Goal: Task Accomplishment & Management: Manage account settings

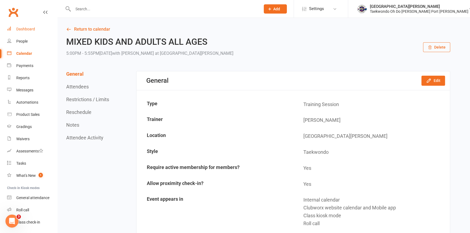
click at [29, 27] on div "Dashboard" at bounding box center [25, 29] width 19 height 4
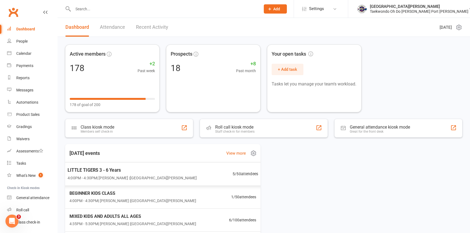
click at [106, 175] on span "4:00PM - 4:30PM | Anita Tippet | Port Kennedy Dojang" at bounding box center [132, 178] width 129 height 6
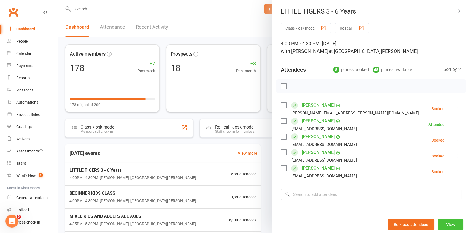
click at [444, 226] on button "View" at bounding box center [450, 224] width 26 height 11
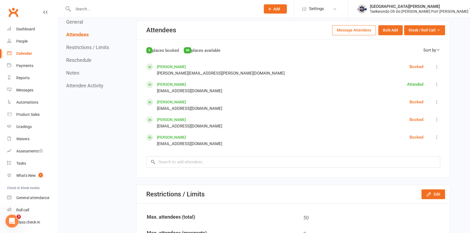
scroll to position [246, 0]
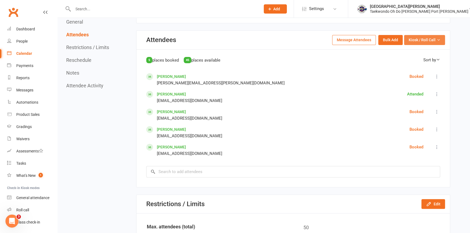
click at [416, 43] on span "Kiosk / Roll Call" at bounding box center [421, 40] width 27 height 6
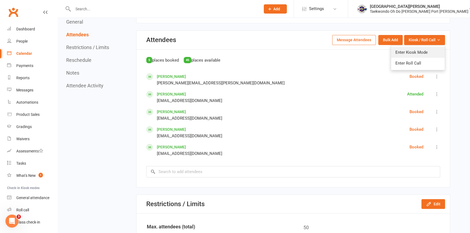
click at [414, 52] on link "Enter Kiosk Mode" at bounding box center [418, 52] width 54 height 11
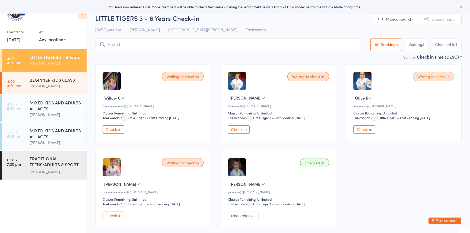
click at [112, 134] on button "Check in" at bounding box center [113, 129] width 22 height 8
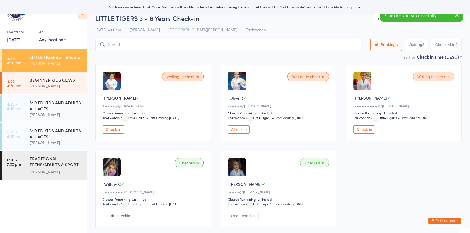
click at [114, 134] on button "Check in" at bounding box center [113, 129] width 22 height 8
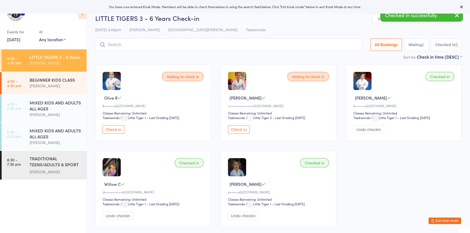
click at [114, 134] on button "Check in" at bounding box center [113, 129] width 22 height 8
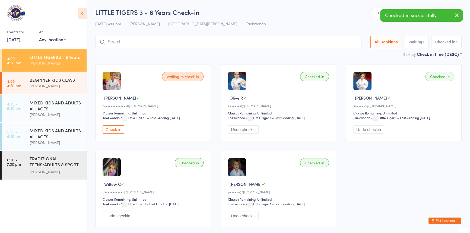
click at [115, 134] on button "Check in" at bounding box center [113, 129] width 22 height 8
click at [111, 41] on input "search" at bounding box center [229, 42] width 268 height 12
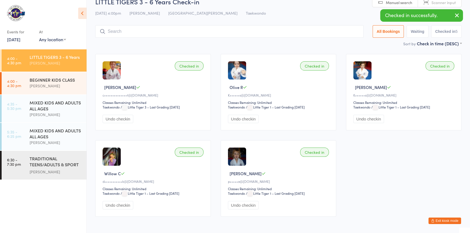
scroll to position [36, 0]
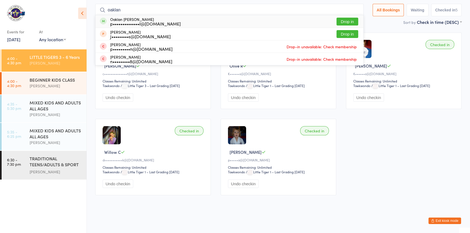
type input "oaklan"
click at [336, 18] on button "Drop in" at bounding box center [347, 22] width 22 height 8
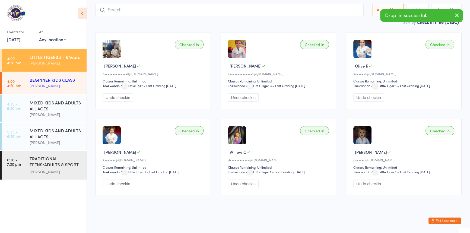
click at [40, 85] on div "[PERSON_NAME]" at bounding box center [56, 86] width 52 height 6
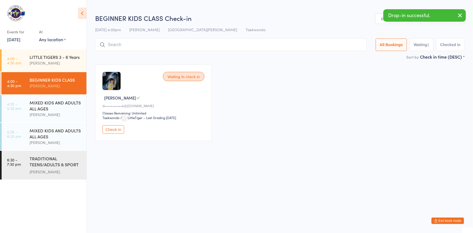
click at [114, 134] on button "Check in" at bounding box center [113, 129] width 22 height 8
click at [118, 47] on input "search" at bounding box center [231, 45] width 272 height 12
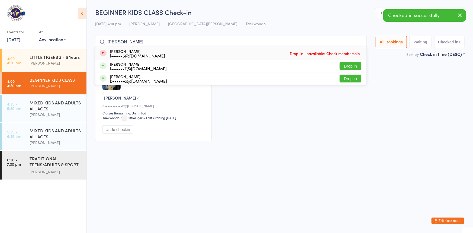
drag, startPoint x: 123, startPoint y: 41, endPoint x: 100, endPoint y: 42, distance: 23.6
click at [100, 42] on div "lisa Lisa Pickstone l••••••5@outlook.com.au Drop-in unavailable: Check membersh…" at bounding box center [231, 42] width 272 height 12
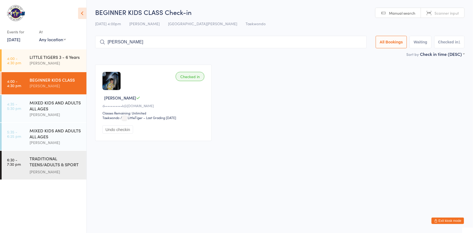
type input "[PERSON_NAME]"
click at [435, 219] on button "Exit kiosk mode" at bounding box center [448, 220] width 33 height 7
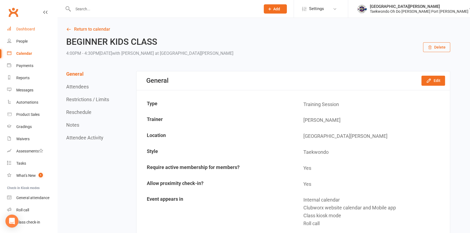
click at [23, 28] on div "Dashboard" at bounding box center [25, 29] width 19 height 4
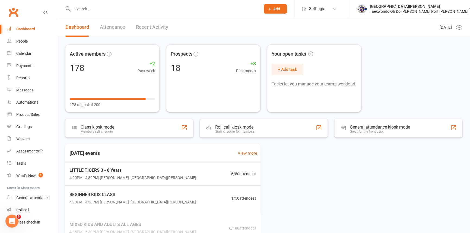
click at [83, 9] on input "text" at bounding box center [163, 9] width 185 height 8
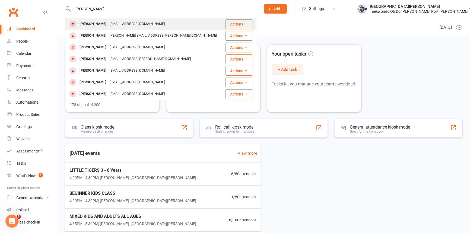
type input "lisa p"
click at [92, 23] on div "[PERSON_NAME]" at bounding box center [93, 24] width 30 height 8
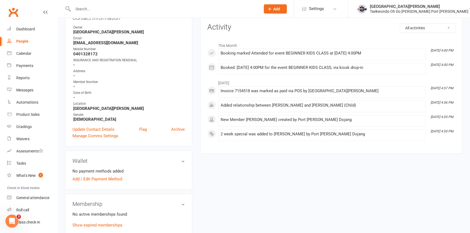
scroll to position [74, 0]
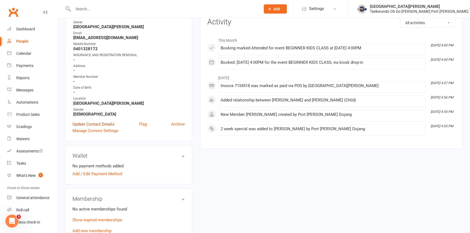
click at [97, 127] on link "Update Contact Details" at bounding box center [93, 124] width 42 height 7
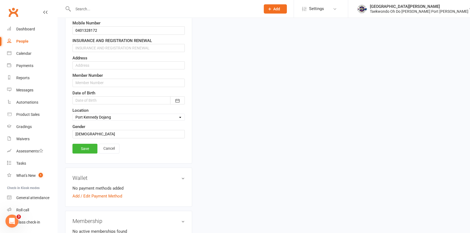
scroll to position [124, 0]
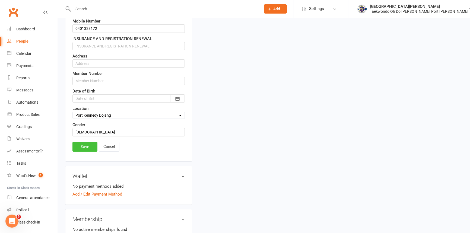
click at [86, 152] on link "Save" at bounding box center [84, 147] width 25 height 10
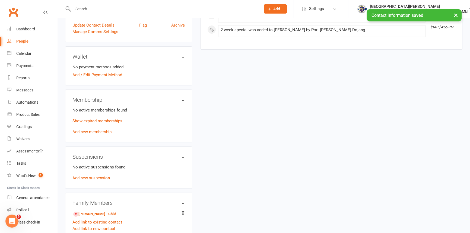
scroll to position [173, 0]
click at [93, 134] on link "Add new membership" at bounding box center [91, 131] width 39 height 5
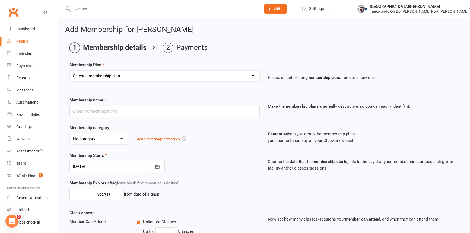
click at [144, 73] on select "Select a membership plan Create new Membership Plan Child Monthly Adult Monthly…" at bounding box center [165, 76] width 190 height 11
select select "1"
click at [70, 71] on select "Select a membership plan Create new Membership Plan Child Monthly Adult Monthly…" at bounding box center [165, 76] width 190 height 11
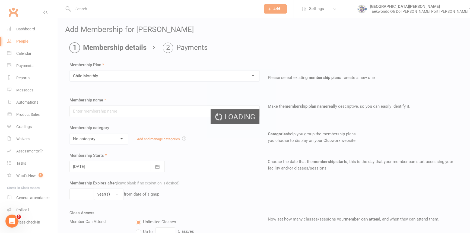
type input "Child Monthly"
select select "2"
type input "0"
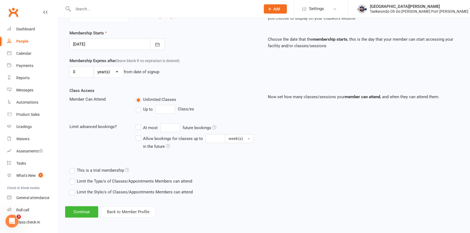
scroll to position [130, 0]
click at [80, 207] on button "Continue" at bounding box center [81, 211] width 33 height 11
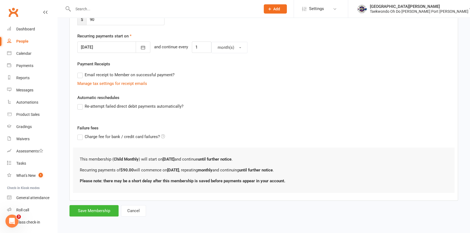
scroll to position [126, 0]
click at [94, 208] on button "Save Membership" at bounding box center [93, 210] width 49 height 11
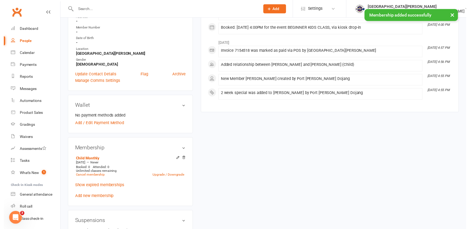
scroll to position [123, 0]
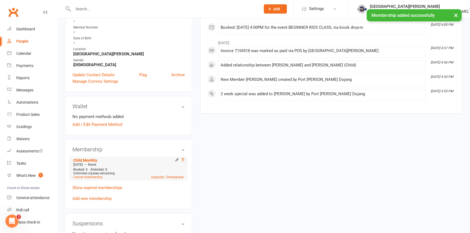
click at [183, 162] on icon at bounding box center [183, 160] width 4 height 4
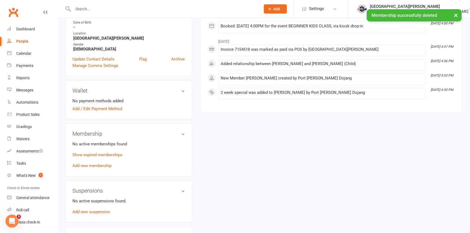
scroll to position [148, 0]
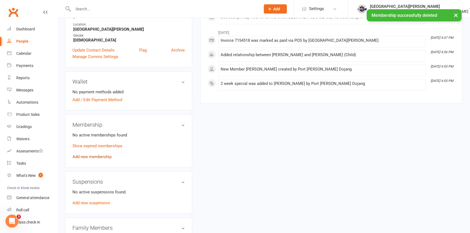
click at [95, 159] on link "Add new membership" at bounding box center [91, 156] width 39 height 5
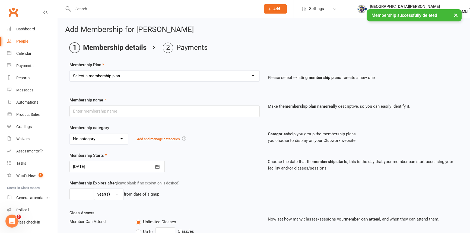
click at [106, 75] on select "Select a membership plan Create new Membership Plan Child Monthly Adult Monthly…" at bounding box center [165, 76] width 190 height 11
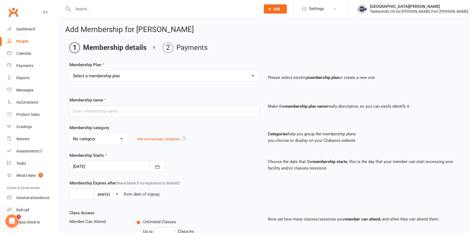
select select "1"
click at [70, 71] on select "Select a membership plan Create new Membership Plan Child Monthly Adult Monthly…" at bounding box center [165, 76] width 190 height 11
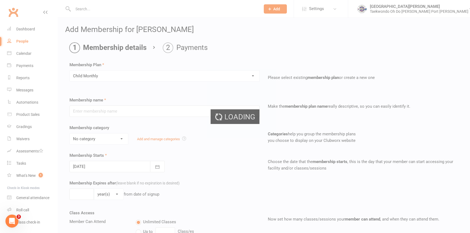
type input "Child Monthly"
select select "2"
type input "0"
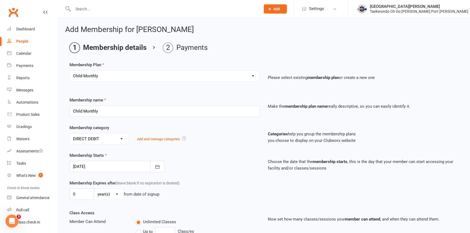
click at [237, 75] on select "Select a membership plan Create new Membership Plan Child Monthly Adult Monthly…" at bounding box center [165, 76] width 190 height 11
select select "7"
click at [70, 71] on select "Select a membership plan Create new Membership Plan Child Monthly Adult Monthly…" at bounding box center [165, 76] width 190 height 11
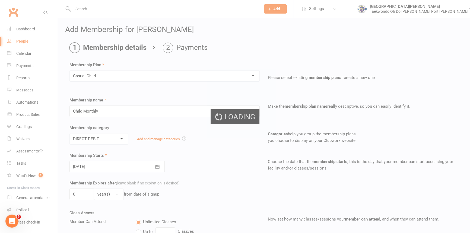
type input "Casual Child"
select select "1"
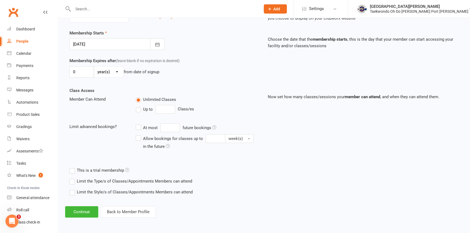
scroll to position [130, 0]
click at [80, 212] on button "Continue" at bounding box center [81, 211] width 33 height 11
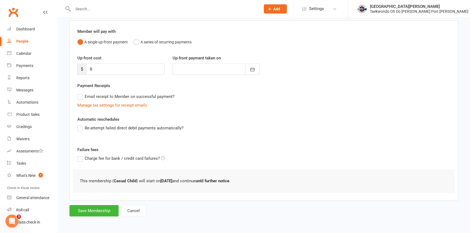
scroll to position [46, 0]
click at [96, 210] on button "Save Membership" at bounding box center [93, 210] width 49 height 11
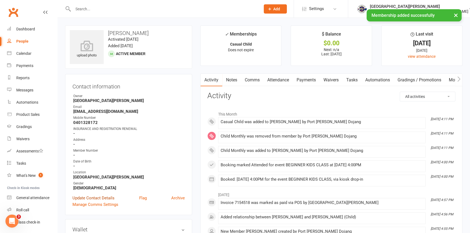
click at [98, 201] on link "Update Contact Details" at bounding box center [93, 198] width 42 height 7
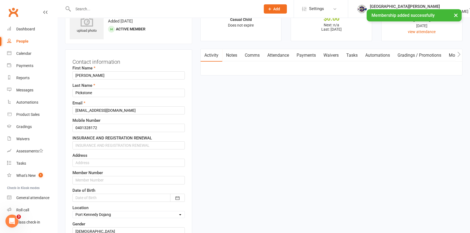
scroll to position [25, 0]
click at [87, 149] on input "text" at bounding box center [128, 145] width 112 height 8
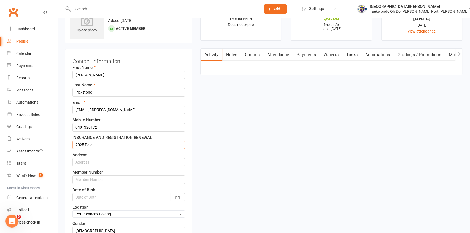
type input "2025 Paid"
click at [84, 166] on input "text" at bounding box center [128, 162] width 112 height 8
type input "42 Bancoura Parkway [GEOGRAPHIC_DATA]"
click at [177, 200] on icon "button" at bounding box center [177, 197] width 5 height 5
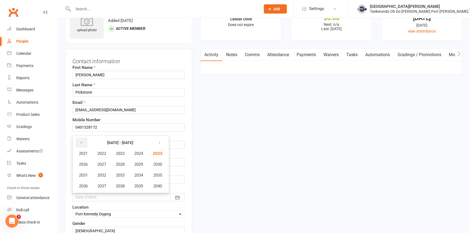
click at [80, 145] on icon "button" at bounding box center [81, 142] width 4 height 4
click at [103, 188] on span "2017" at bounding box center [101, 186] width 9 height 5
click at [154, 178] on span "September" at bounding box center [152, 175] width 20 height 5
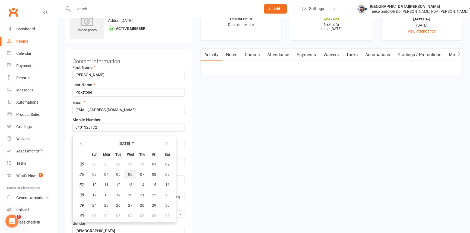
click at [131, 177] on span "06" at bounding box center [130, 174] width 4 height 4
type input "06 Sep 2017"
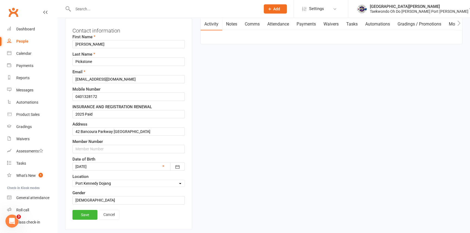
scroll to position [0, 0]
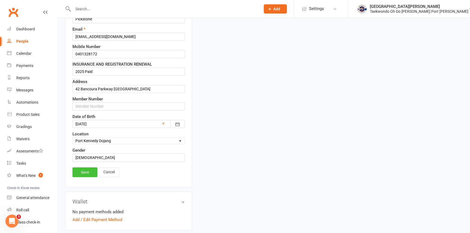
click at [87, 177] on link "Save" at bounding box center [84, 172] width 25 height 10
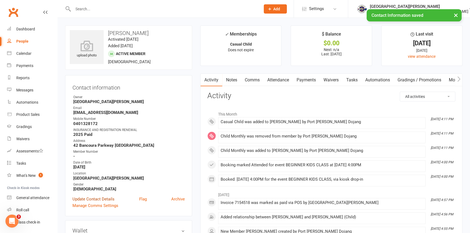
click at [104, 202] on link "Update Contact Details" at bounding box center [93, 199] width 42 height 7
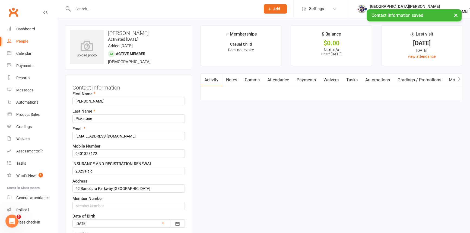
scroll to position [25, 0]
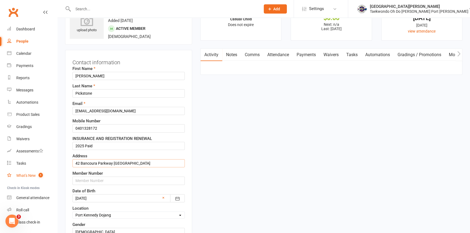
drag, startPoint x: 161, startPoint y: 172, endPoint x: 45, endPoint y: 178, distance: 116.8
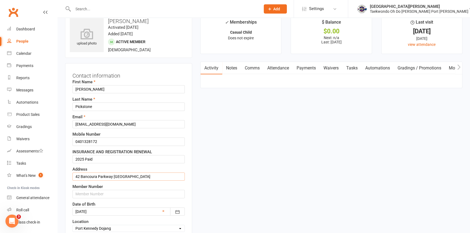
scroll to position [0, 0]
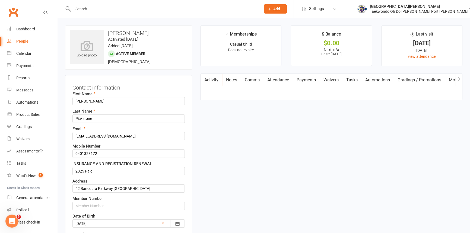
click at [90, 7] on input "text" at bounding box center [163, 9] width 185 height 8
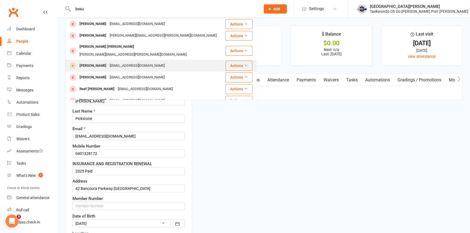
type input "beau"
click at [98, 62] on div "Beau Sharman" at bounding box center [93, 66] width 30 height 8
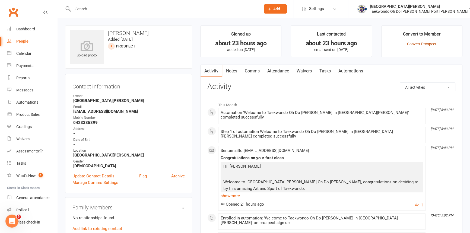
click at [433, 43] on link "Convert Prospect" at bounding box center [421, 44] width 29 height 4
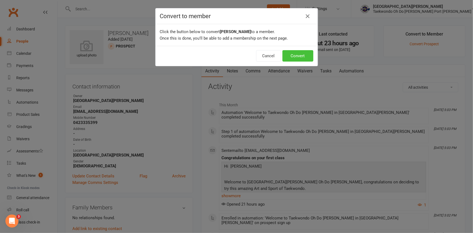
click at [295, 57] on button "Convert" at bounding box center [298, 55] width 31 height 11
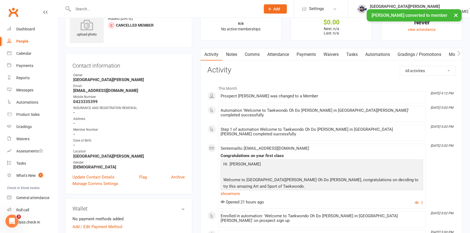
scroll to position [98, 0]
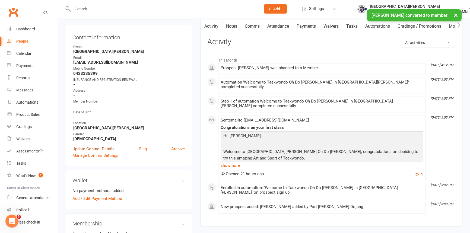
click at [95, 152] on link "Update Contact Details" at bounding box center [93, 149] width 42 height 7
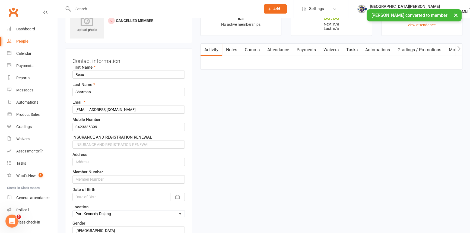
scroll to position [25, 0]
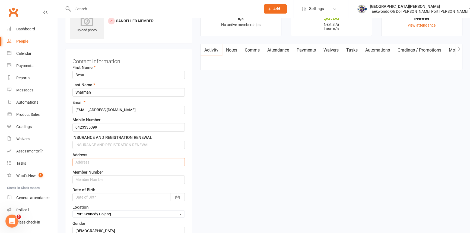
click at [84, 166] on input "text" at bounding box center [128, 162] width 112 height 8
paste input "42 Bancoura Parkway Secret Harbour WA"
type input "42 Bancoura Parkway Secret Harbour WA"
click at [174, 201] on button "button" at bounding box center [177, 197] width 15 height 8
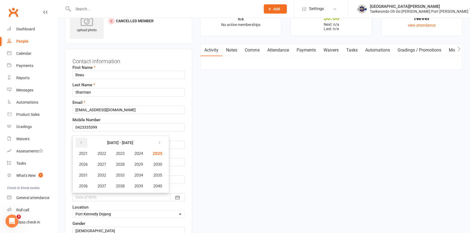
click at [82, 145] on icon "button" at bounding box center [81, 142] width 4 height 4
click at [101, 188] on span "2017" at bounding box center [101, 186] width 9 height 5
click at [154, 122] on div "Mobile Number 0423335399" at bounding box center [128, 124] width 112 height 15
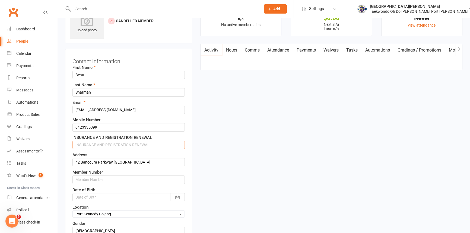
click at [89, 149] on input "text" at bounding box center [128, 145] width 112 height 8
type input "20265 Paid"
click at [175, 200] on icon "button" at bounding box center [177, 197] width 5 height 5
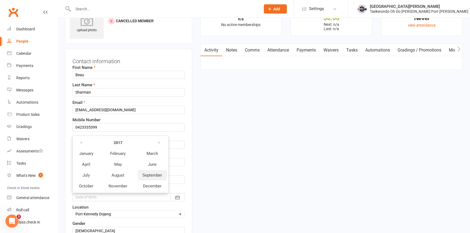
click at [149, 178] on span "September" at bounding box center [152, 175] width 20 height 5
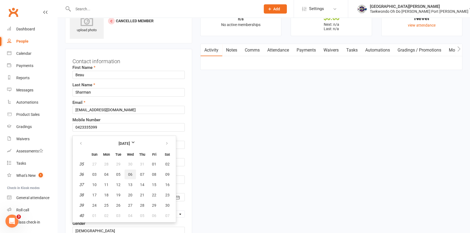
click at [131, 177] on span "06" at bounding box center [130, 174] width 4 height 4
type input "06 Sep 2017"
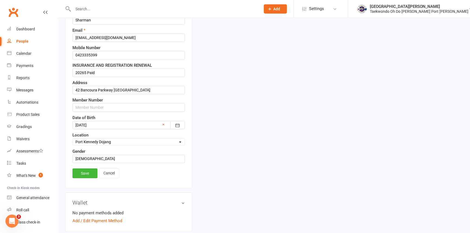
scroll to position [124, 0]
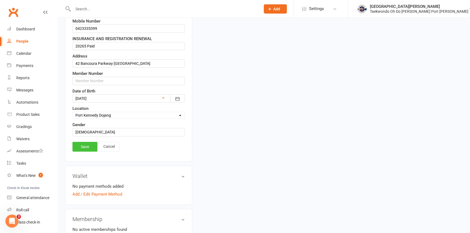
click at [86, 152] on link "Save" at bounding box center [84, 147] width 25 height 10
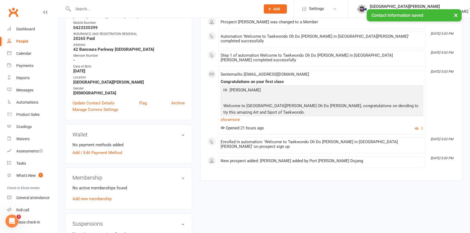
scroll to position [0, 0]
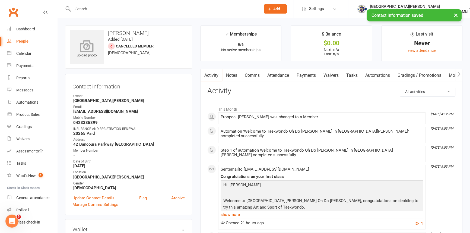
click at [84, 43] on icon at bounding box center [86, 46] width 37 height 12
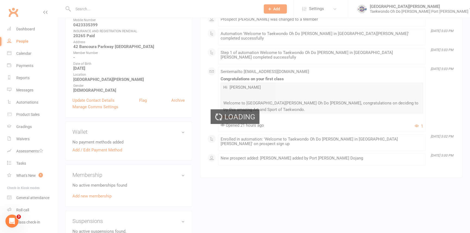
scroll to position [123, 0]
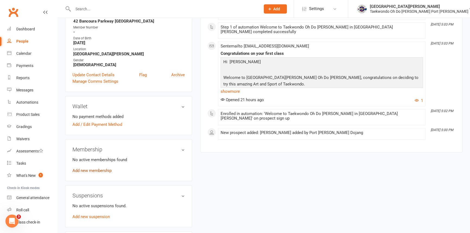
click at [97, 173] on link "Add new membership" at bounding box center [91, 170] width 39 height 5
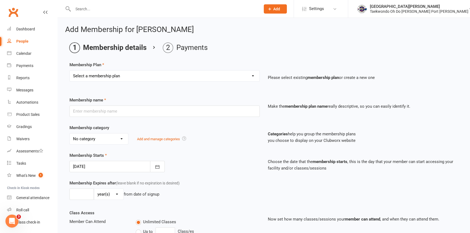
click at [124, 77] on select "Select a membership plan Create new Membership Plan Child Monthly Adult Monthly…" at bounding box center [165, 76] width 190 height 11
select select "1"
click at [70, 71] on select "Select a membership plan Create new Membership Plan Child Monthly Adult Monthly…" at bounding box center [165, 76] width 190 height 11
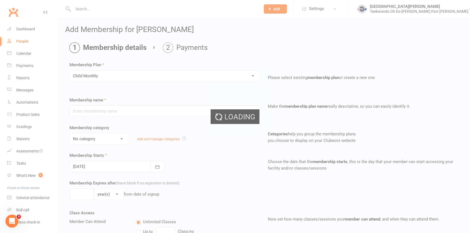
type input "Child Monthly"
select select "2"
type input "0"
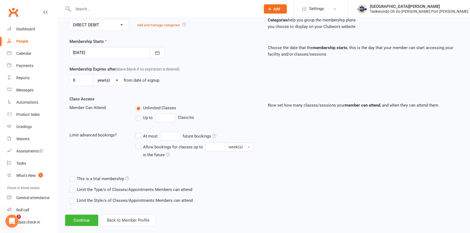
scroll to position [130, 0]
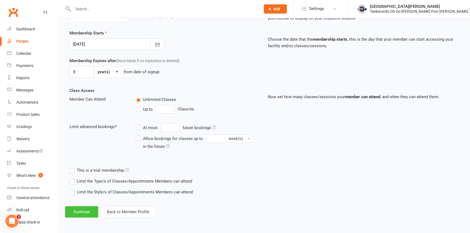
click at [92, 209] on button "Continue" at bounding box center [81, 211] width 33 height 11
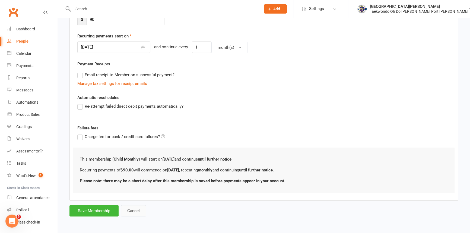
scroll to position [126, 0]
click at [106, 208] on button "Save Membership" at bounding box center [93, 210] width 49 height 11
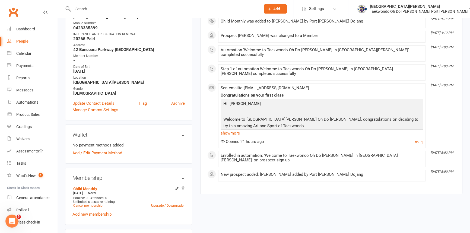
scroll to position [98, 0]
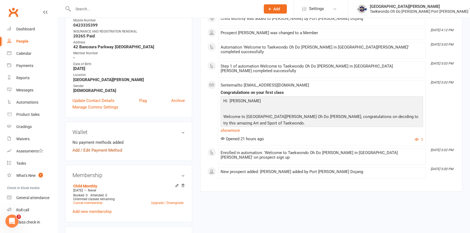
click at [99, 153] on link "Add / Edit Payment Method" at bounding box center [97, 150] width 50 height 7
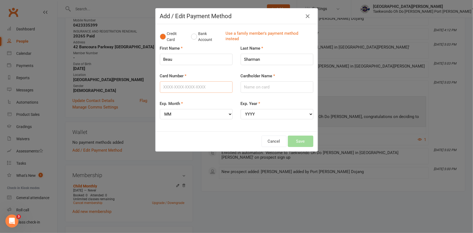
click at [172, 92] on input "Card Number" at bounding box center [196, 86] width 73 height 11
click at [192, 37] on button "Bank Account" at bounding box center [206, 36] width 30 height 17
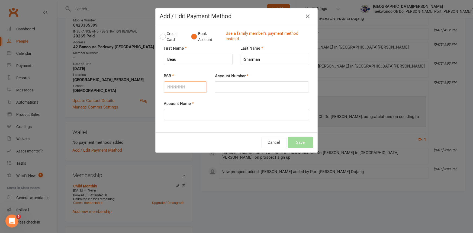
click at [178, 91] on input "BSB" at bounding box center [185, 86] width 43 height 11
type input "066179"
click at [226, 91] on input "Account Number" at bounding box center [262, 86] width 94 height 11
type input "11418694"
click at [192, 120] on input "Account Name" at bounding box center [236, 114] width 145 height 11
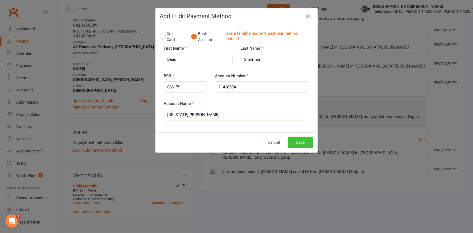
type input "Georgia Ketteridge"
click at [303, 145] on button "Save" at bounding box center [300, 142] width 25 height 11
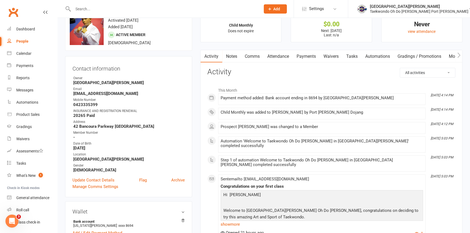
scroll to position [0, 0]
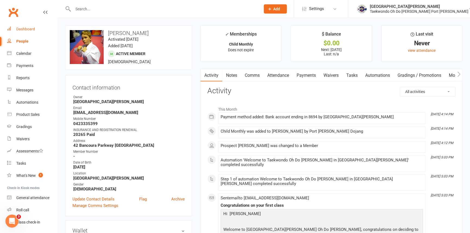
click at [29, 28] on div "Dashboard" at bounding box center [25, 29] width 19 height 4
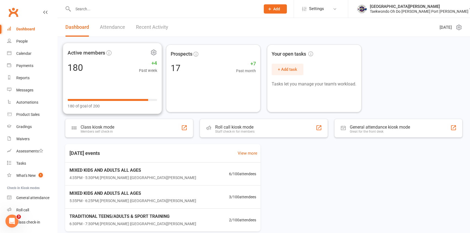
click at [7, 23] on link "Dashboard" at bounding box center [32, 29] width 50 height 12
click at [105, 174] on div "MIXED KIDS AND ADULTS ALL AGES 4:35PM - 5:30PM | Anita Tippet | Port Kennedy Do…" at bounding box center [132, 173] width 129 height 14
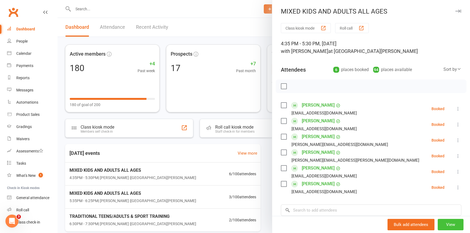
drag, startPoint x: 438, startPoint y: 223, endPoint x: 369, endPoint y: 191, distance: 76.4
click at [439, 223] on button "View" at bounding box center [450, 224] width 26 height 11
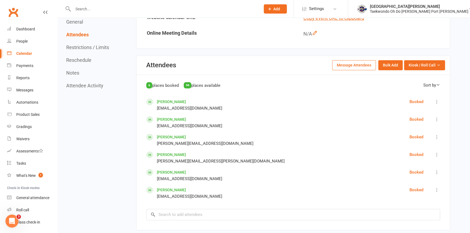
scroll to position [222, 0]
click at [412, 65] on span "Kiosk / Roll Call" at bounding box center [421, 65] width 27 height 6
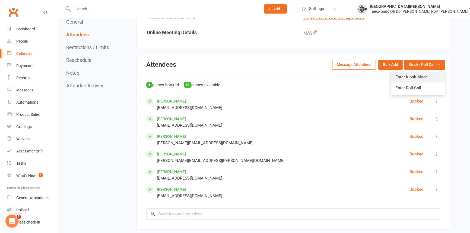
click at [405, 74] on link "Enter Kiosk Mode" at bounding box center [418, 77] width 54 height 11
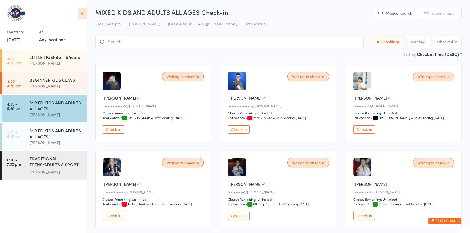
click at [115, 134] on button "Check in" at bounding box center [113, 129] width 22 height 8
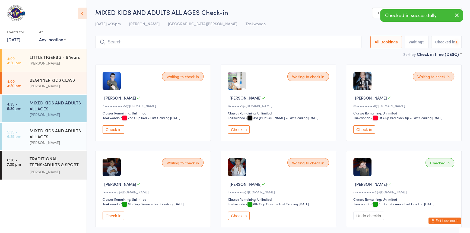
click at [116, 134] on button "Check in" at bounding box center [113, 129] width 22 height 8
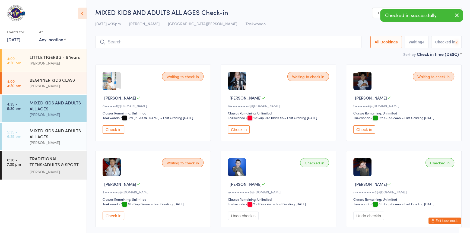
click at [116, 134] on button "Check in" at bounding box center [113, 129] width 22 height 8
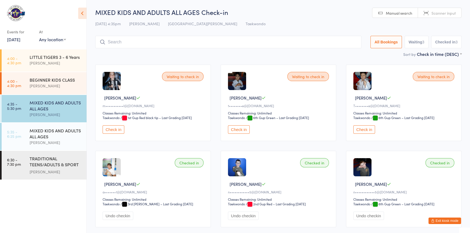
click at [113, 43] on input "search" at bounding box center [228, 42] width 266 height 12
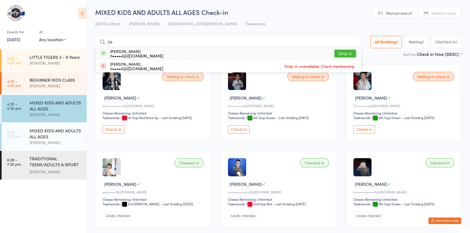
type input "z"
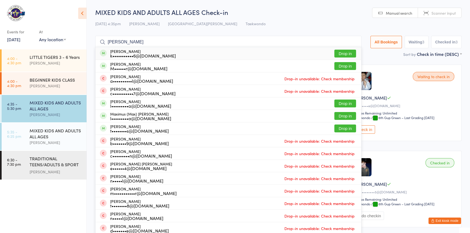
type input "miller"
click at [338, 51] on button "Drop in" at bounding box center [345, 54] width 22 height 8
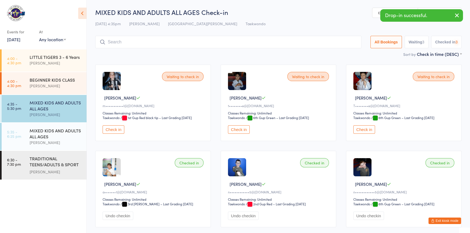
click at [126, 43] on input "search" at bounding box center [228, 42] width 266 height 12
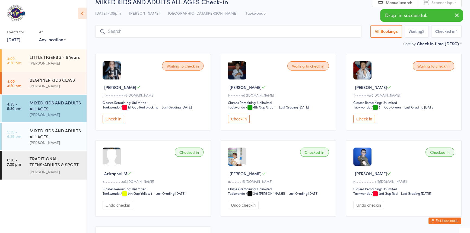
scroll to position [36, 0]
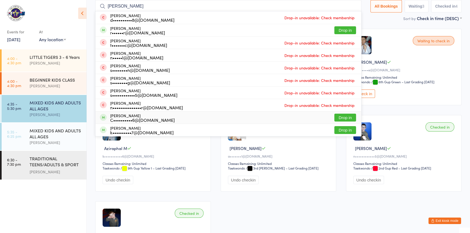
type input "chloe"
click at [334, 116] on button "Drop in" at bounding box center [345, 118] width 22 height 8
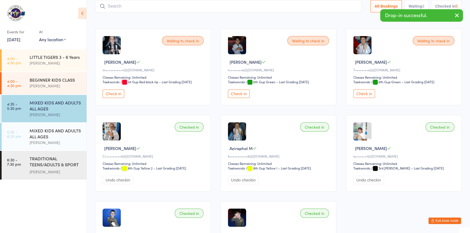
click at [114, 5] on input "search" at bounding box center [228, 6] width 266 height 12
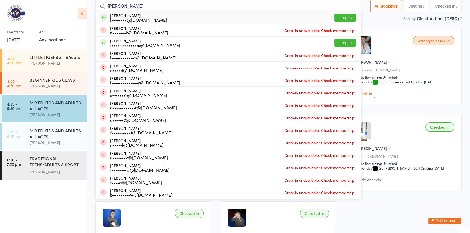
type input "liam"
click at [335, 18] on button "Drop in" at bounding box center [345, 18] width 22 height 8
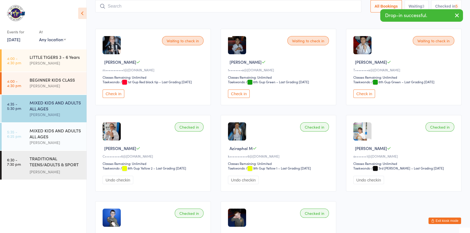
click at [109, 5] on input "search" at bounding box center [228, 6] width 266 height 12
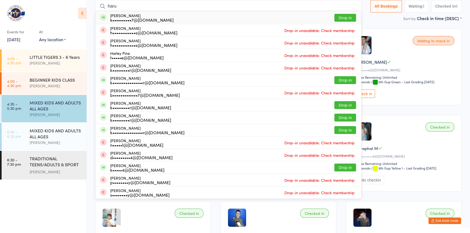
type input "haru"
click at [334, 19] on button "Drop in" at bounding box center [345, 18] width 22 height 8
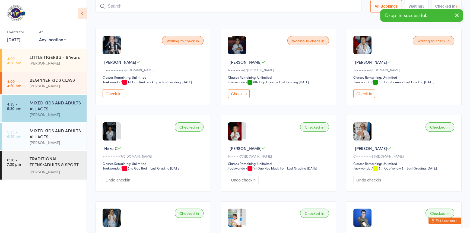
click at [118, 5] on input "search" at bounding box center [228, 6] width 266 height 12
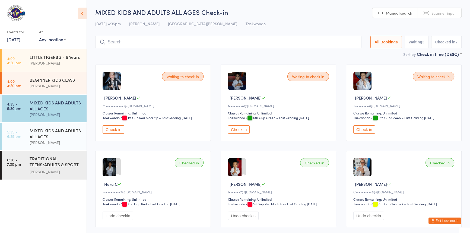
click at [110, 44] on input "search" at bounding box center [228, 42] width 266 height 12
drag, startPoint x: 52, startPoint y: 130, endPoint x: 57, endPoint y: 127, distance: 5.6
click at [53, 130] on div "MIXED KIDS AND ADULTS ALL AGES" at bounding box center [56, 133] width 52 height 12
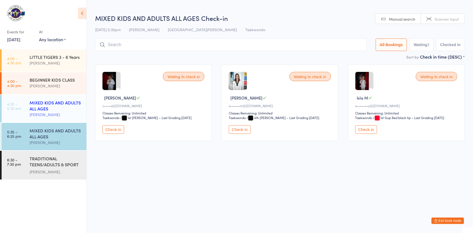
click at [37, 112] on div "[PERSON_NAME]" at bounding box center [56, 114] width 52 height 6
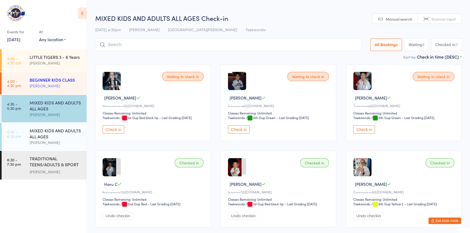
click at [45, 82] on div "BEGINNER KIDS CLASS" at bounding box center [56, 80] width 52 height 6
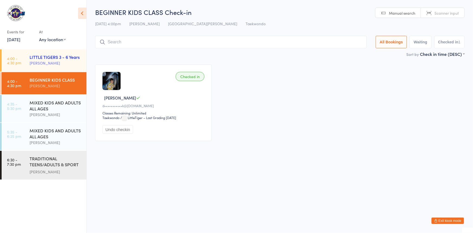
click at [45, 57] on div "LITTLE TIGERS 3 - 6 Years" at bounding box center [56, 57] width 52 height 6
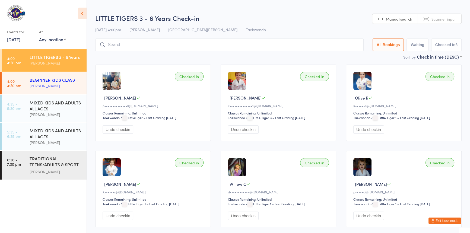
click at [40, 83] on div "[PERSON_NAME]" at bounding box center [56, 86] width 52 height 6
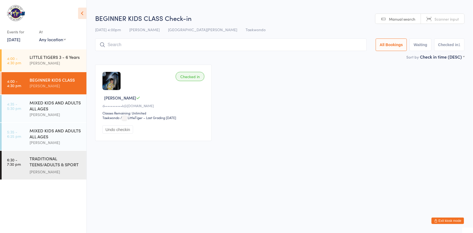
drag, startPoint x: 120, startPoint y: 46, endPoint x: 112, endPoint y: 43, distance: 8.6
click at [119, 46] on input "search" at bounding box center [231, 45] width 272 height 12
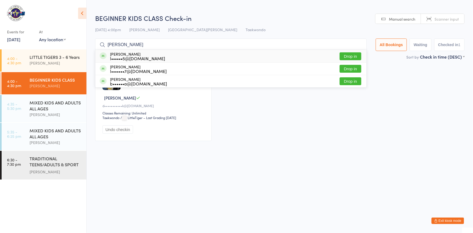
type input "lisa"
click at [349, 57] on button "Drop in" at bounding box center [351, 56] width 22 height 8
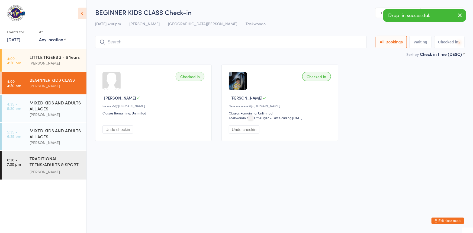
click at [118, 42] on input "search" at bounding box center [231, 42] width 272 height 12
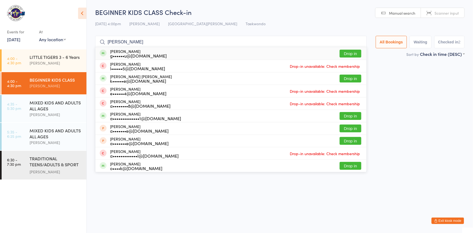
type input "andrew"
click at [437, 220] on button "Exit kiosk mode" at bounding box center [448, 220] width 33 height 7
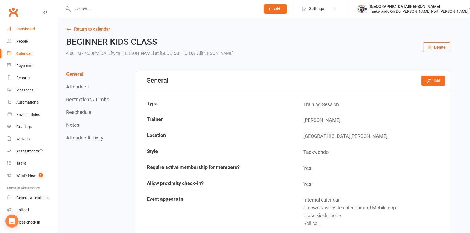
click at [23, 30] on div "Dashboard" at bounding box center [25, 29] width 19 height 4
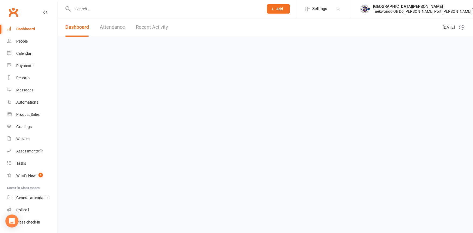
click at [84, 8] on input "text" at bounding box center [165, 9] width 189 height 8
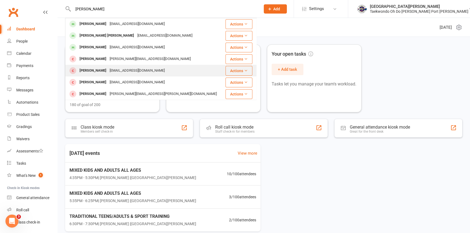
type input "[PERSON_NAME]"
click at [107, 70] on div "[PERSON_NAME]" at bounding box center [93, 71] width 30 height 8
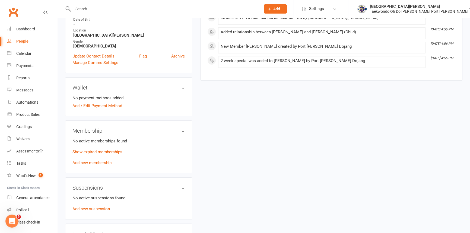
scroll to position [148, 0]
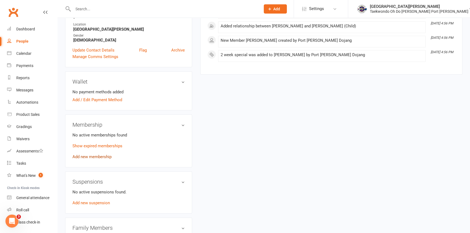
click at [97, 159] on link "Add new membership" at bounding box center [91, 156] width 39 height 5
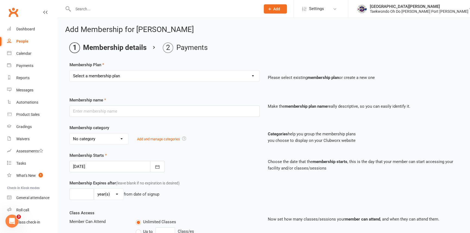
click at [129, 78] on select "Select a membership plan Create new Membership Plan Child Monthly Adult Monthly…" at bounding box center [165, 76] width 190 height 11
select select "7"
click at [70, 71] on select "Select a membership plan Create new Membership Plan Child Monthly Adult Monthly…" at bounding box center [165, 76] width 190 height 11
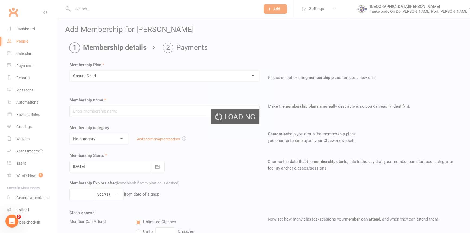
type input "Casual Child"
select select "1"
type input "0"
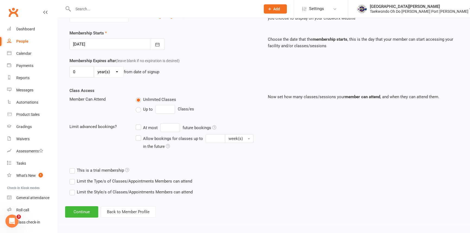
scroll to position [130, 0]
click at [85, 212] on button "Continue" at bounding box center [81, 211] width 33 height 11
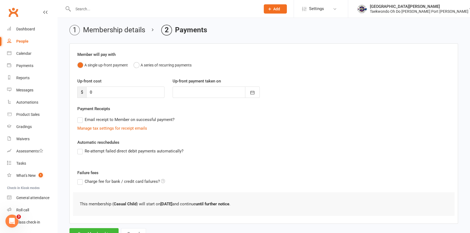
scroll to position [46, 0]
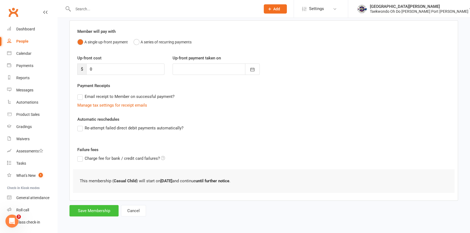
click at [106, 208] on button "Save Membership" at bounding box center [93, 210] width 49 height 11
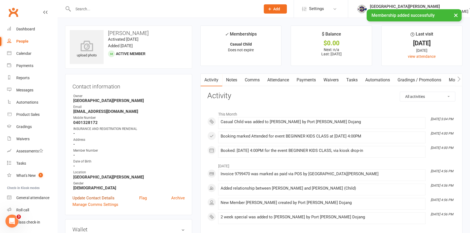
click at [98, 201] on link "Update Contact Details" at bounding box center [93, 198] width 42 height 7
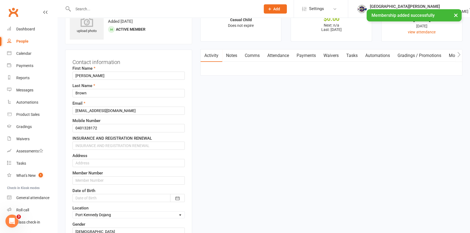
scroll to position [25, 0]
click at [76, 149] on input "text" at bounding box center [128, 145] width 112 height 8
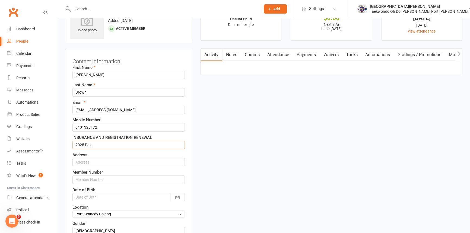
type input "2025 Paid"
click at [78, 166] on input "text" at bounding box center [128, 162] width 112 height 8
type input "[STREET_ADDRESS]"
click at [174, 201] on button "button" at bounding box center [177, 197] width 15 height 8
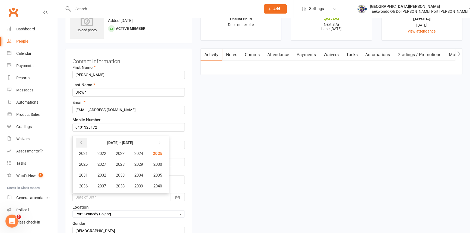
click at [81, 145] on icon "button" at bounding box center [81, 142] width 4 height 4
click at [124, 188] on span "2018" at bounding box center [120, 186] width 9 height 5
click at [150, 156] on span "March" at bounding box center [151, 153] width 11 height 5
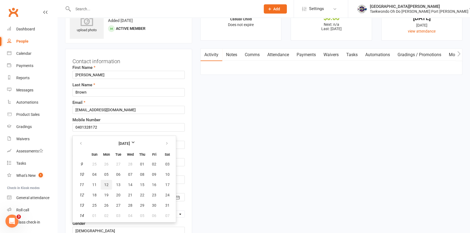
click at [108, 187] on span "12" at bounding box center [106, 184] width 4 height 4
type input "[DATE]"
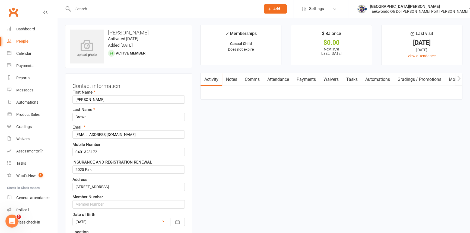
scroll to position [0, 0]
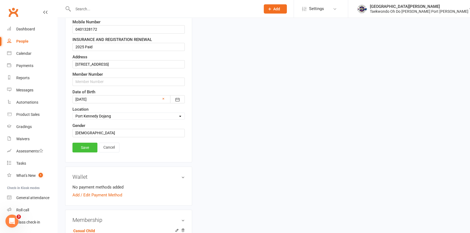
click at [85, 152] on link "Save" at bounding box center [84, 148] width 25 height 10
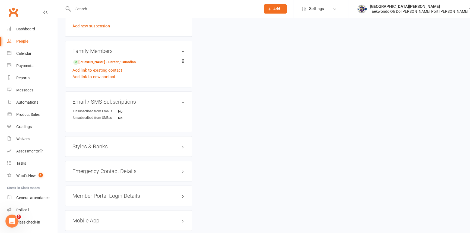
scroll to position [345, 0]
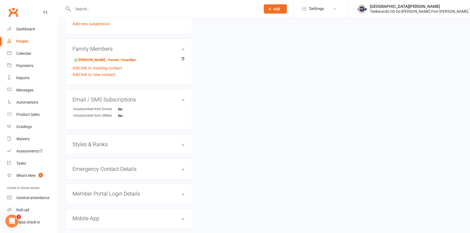
click at [96, 147] on h3 "Styles & Ranks" at bounding box center [128, 144] width 112 height 6
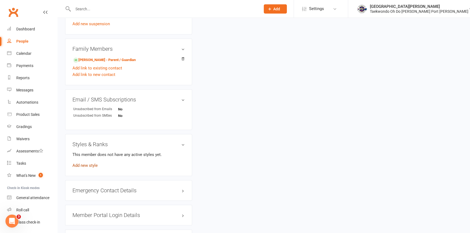
click at [89, 168] on link "Add new style" at bounding box center [84, 165] width 25 height 5
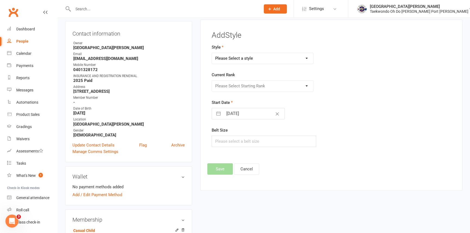
scroll to position [48, 0]
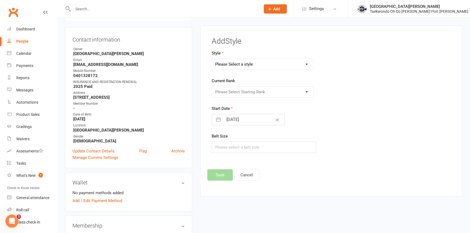
click at [274, 70] on select "Please Select a style Taekwondo" at bounding box center [262, 64] width 101 height 11
select select "301"
click at [212, 61] on select "Please Select a style Taekwondo" at bounding box center [262, 64] width 101 height 11
click at [268, 95] on select "Please Select Starting Rank LittleTiger Little Tiger 1 Little Tiger 2 Little Ti…" at bounding box center [262, 92] width 101 height 11
select select "2879"
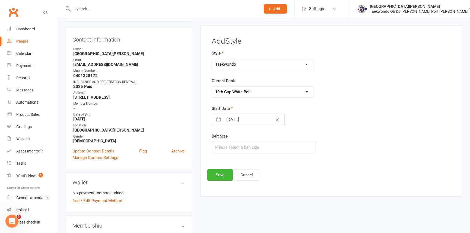
click at [212, 89] on select "Please Select Starting Rank LittleTiger Little Tiger 1 Little Tiger 2 Little Ti…" at bounding box center [262, 92] width 101 height 11
click at [225, 177] on button "Save" at bounding box center [219, 174] width 25 height 11
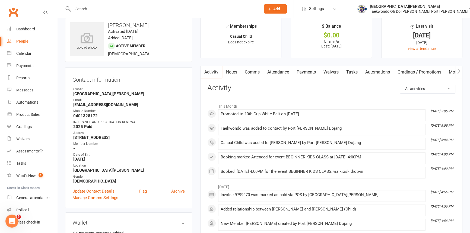
scroll to position [0, 0]
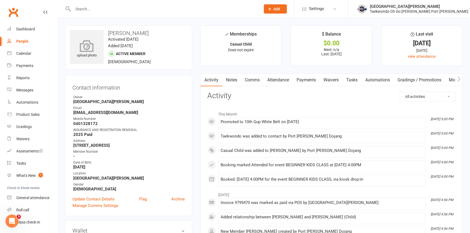
click at [91, 49] on icon at bounding box center [86, 46] width 37 height 12
click at [89, 46] on icon at bounding box center [87, 43] width 14 height 12
click at [98, 57] on div "change photo" at bounding box center [87, 47] width 34 height 34
click at [81, 9] on input "text" at bounding box center [163, 9] width 185 height 8
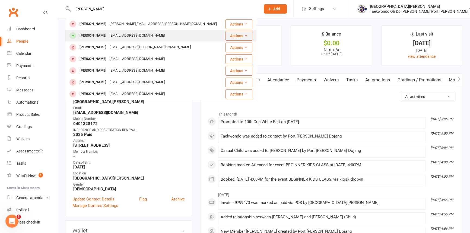
type input "lisa"
click at [101, 35] on div "Lisa Pickstone" at bounding box center [93, 36] width 30 height 8
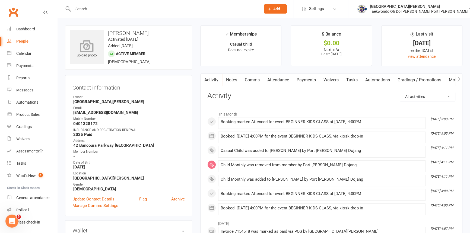
click at [91, 54] on div "upload photo" at bounding box center [87, 49] width 34 height 18
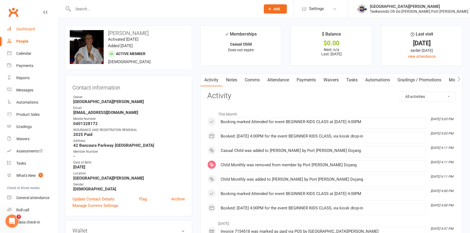
click at [34, 27] on div "Dashboard" at bounding box center [25, 29] width 19 height 4
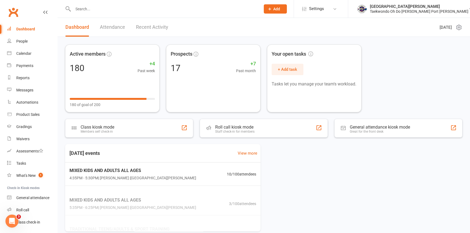
click at [87, 11] on input "text" at bounding box center [163, 9] width 185 height 8
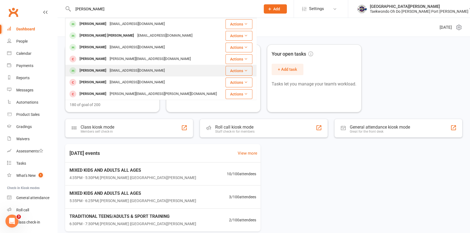
type input "[PERSON_NAME]"
click at [89, 68] on div "[PERSON_NAME]" at bounding box center [93, 71] width 30 height 8
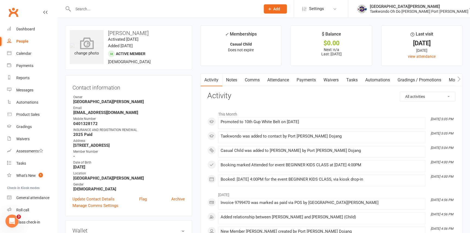
click at [83, 53] on div "change photo" at bounding box center [87, 47] width 34 height 34
click at [85, 48] on icon at bounding box center [87, 43] width 14 height 12
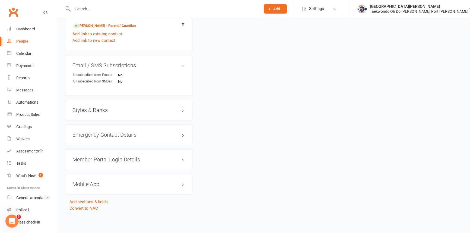
scroll to position [408, 0]
click at [100, 109] on h3 "Styles & Ranks" at bounding box center [128, 110] width 112 height 6
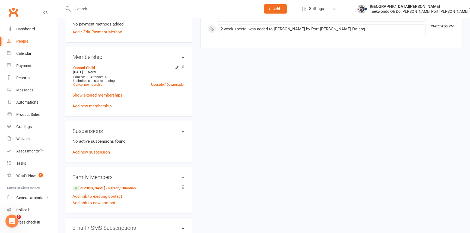
scroll to position [211, 0]
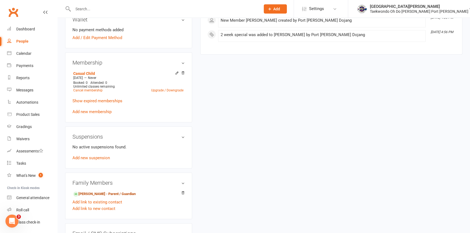
drag, startPoint x: 102, startPoint y: 215, endPoint x: 104, endPoint y: 212, distance: 2.8
click at [102, 197] on link "Lisa Pickstone - Parent / Guardian" at bounding box center [104, 194] width 62 height 6
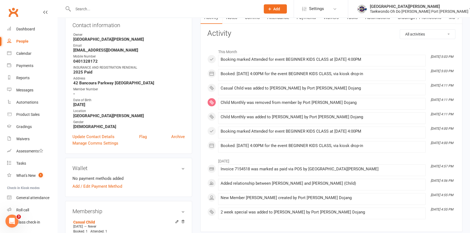
scroll to position [74, 0]
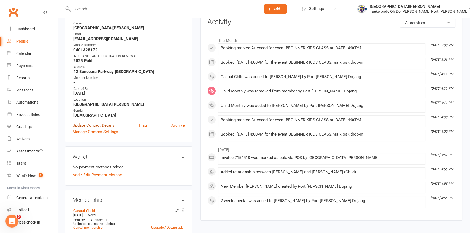
click at [103, 129] on link "Update Contact Details" at bounding box center [93, 125] width 42 height 7
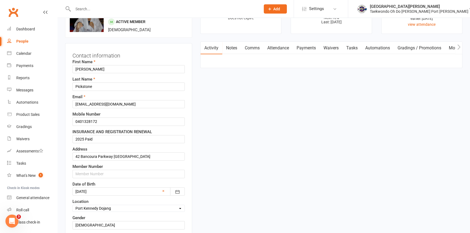
scroll to position [25, 0]
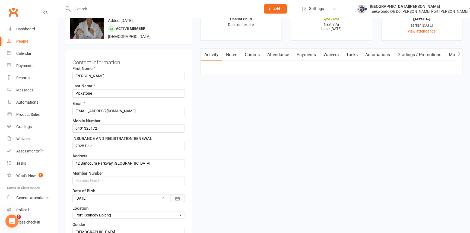
click at [175, 201] on icon "button" at bounding box center [177, 198] width 5 height 5
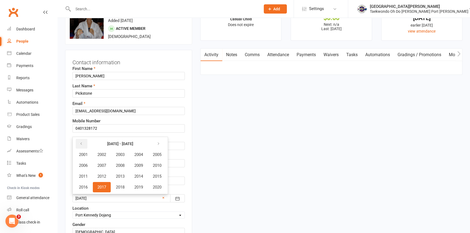
click at [79, 146] on icon "button" at bounding box center [81, 144] width 4 height 4
click at [145, 171] on button "1989" at bounding box center [139, 165] width 18 height 10
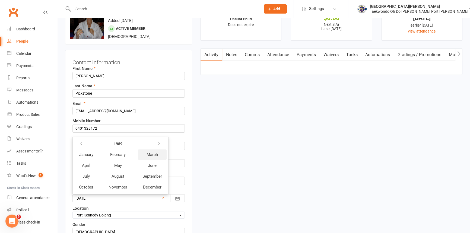
click at [151, 157] on span "March" at bounding box center [151, 154] width 11 height 5
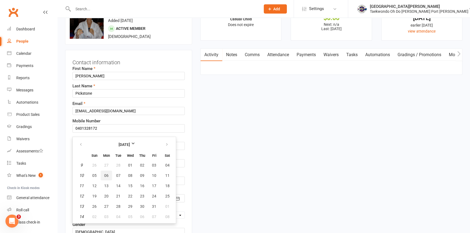
click at [106, 180] on button "06" at bounding box center [106, 176] width 11 height 10
type input "06 Mar 1989"
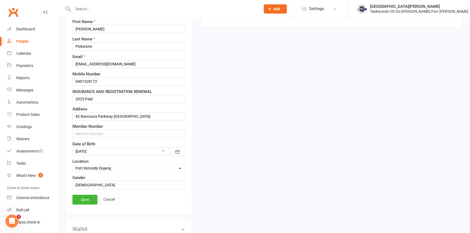
scroll to position [99, 0]
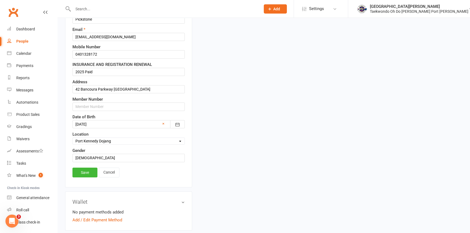
click at [87, 177] on link "Save" at bounding box center [84, 173] width 25 height 10
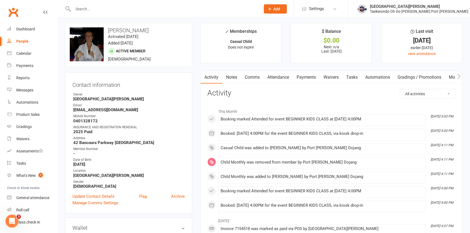
scroll to position [0, 0]
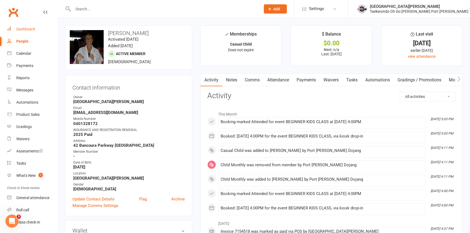
click at [25, 27] on div "Dashboard" at bounding box center [25, 29] width 19 height 4
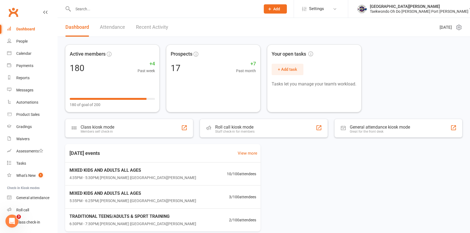
click at [82, 8] on input "text" at bounding box center [163, 9] width 185 height 8
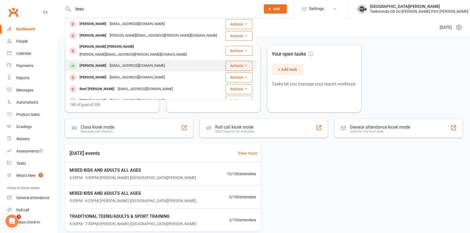
type input "beau"
click at [96, 62] on div "Beau Sharman" at bounding box center [93, 66] width 30 height 8
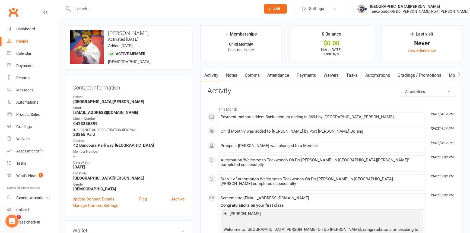
click at [305, 71] on link "Payments" at bounding box center [306, 75] width 27 height 12
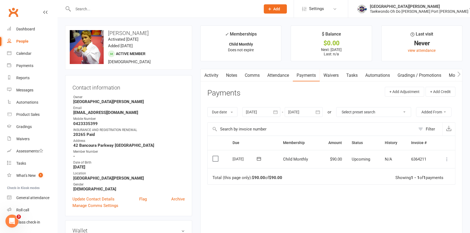
click at [450, 74] on link "Mobile App" at bounding box center [459, 75] width 29 height 12
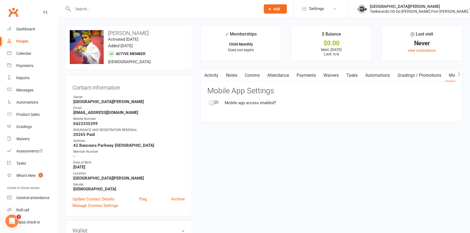
click at [214, 100] on div at bounding box center [213, 102] width 9 height 4
click at [209, 101] on input "checkbox" at bounding box center [209, 101] width 0 height 0
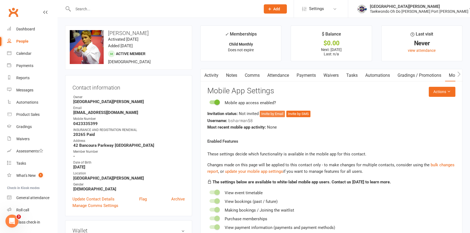
click at [284, 115] on button "Invite by Email" at bounding box center [272, 114] width 25 height 7
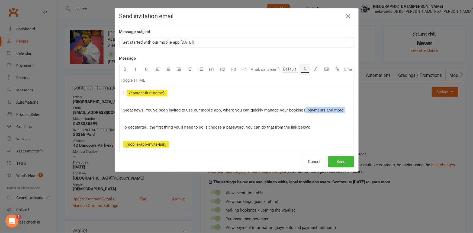
drag, startPoint x: 317, startPoint y: 115, endPoint x: 331, endPoint y: 117, distance: 14.1
click at [331, 113] on p "Great news! You've been invited to use our mobile app, where you can quickly ma…" at bounding box center [237, 110] width 228 height 7
click at [335, 160] on button "Send" at bounding box center [341, 161] width 26 height 11
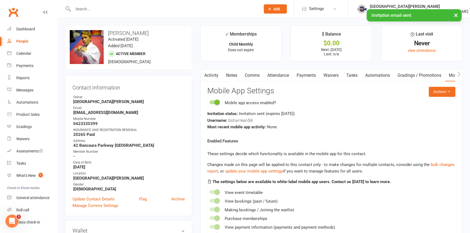
click at [92, 6] on input "text" at bounding box center [163, 9] width 185 height 8
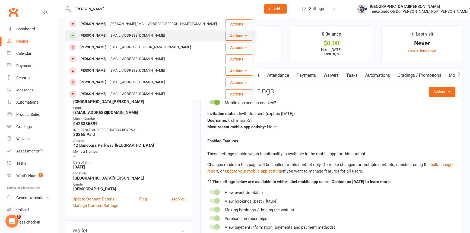
type input "lisa"
click at [105, 33] on div "Lisa Pickstone" at bounding box center [93, 36] width 30 height 8
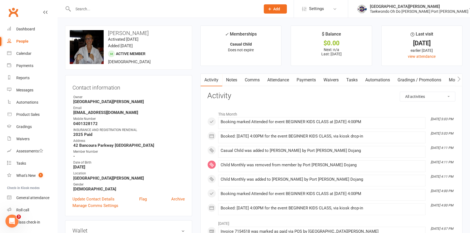
click at [451, 80] on link "Mobile App" at bounding box center [459, 80] width 29 height 12
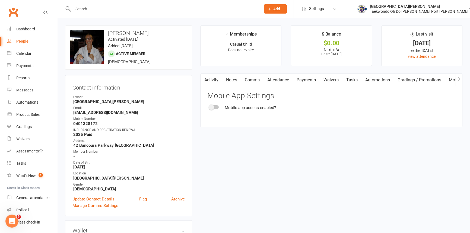
click at [212, 107] on span at bounding box center [211, 106] width 5 height 5
click at [209, 106] on input "checkbox" at bounding box center [209, 106] width 0 height 0
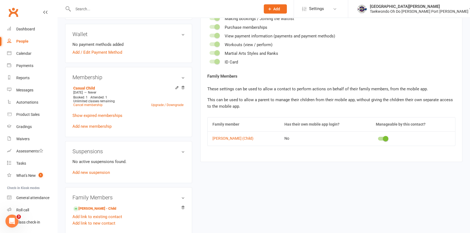
scroll to position [197, 0]
click at [228, 140] on link "Andrew Brown (Child)" at bounding box center [243, 138] width 62 height 4
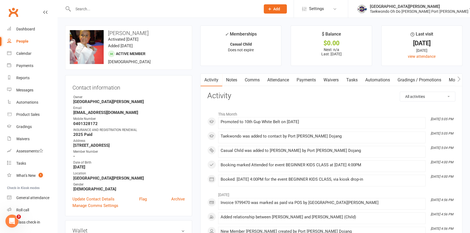
click at [452, 79] on link "Mobile App" at bounding box center [459, 80] width 29 height 12
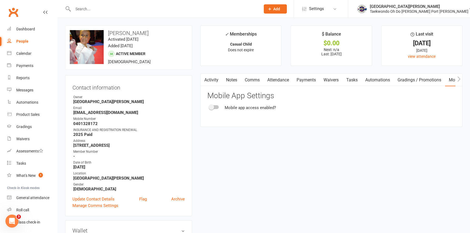
click at [212, 108] on span at bounding box center [211, 106] width 5 height 5
click at [209, 106] on input "checkbox" at bounding box center [209, 106] width 0 height 0
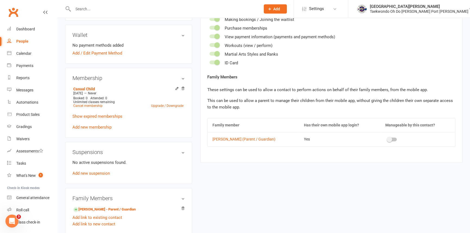
scroll to position [197, 0]
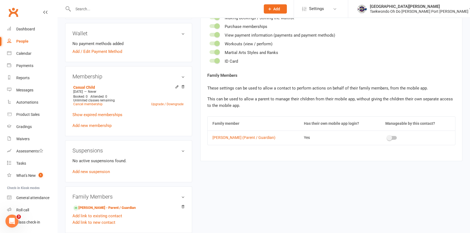
click at [389, 140] on span at bounding box center [388, 137] width 5 height 5
click at [387, 137] on input "checkbox" at bounding box center [387, 137] width 0 height 0
click at [238, 140] on link "Lisa Pickstone (Parent / Guardian)" at bounding box center [253, 138] width 82 height 4
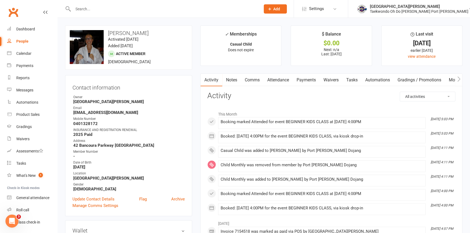
click at [452, 79] on link "Mobile App" at bounding box center [459, 80] width 29 height 12
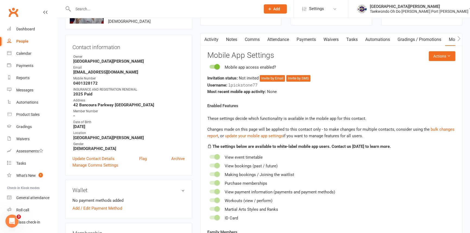
scroll to position [24, 0]
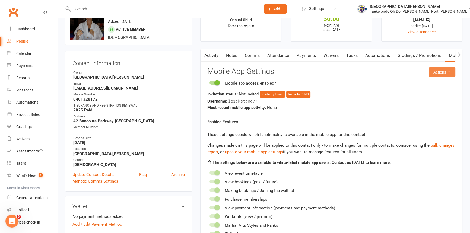
click at [433, 76] on button "Actions" at bounding box center [441, 72] width 27 height 10
click at [422, 84] on link "Send invitation email" at bounding box center [425, 86] width 54 height 11
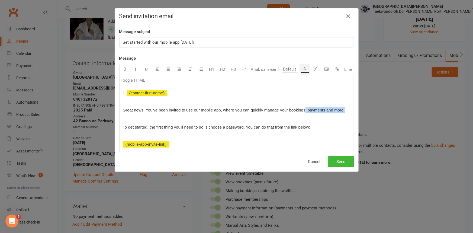
drag, startPoint x: 316, startPoint y: 113, endPoint x: 332, endPoint y: 117, distance: 17.0
click at [332, 113] on p "Great news! You've been invited to use our mobile app, where you can quickly ma…" at bounding box center [237, 110] width 228 height 7
click at [341, 160] on button "Send" at bounding box center [341, 161] width 26 height 11
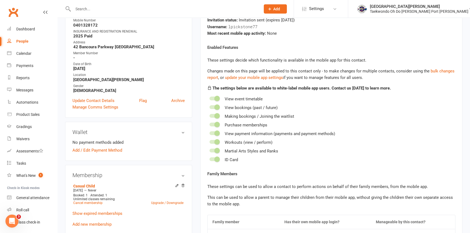
scroll to position [0, 0]
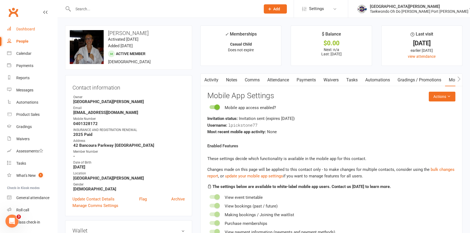
click at [24, 27] on div "Dashboard" at bounding box center [25, 29] width 19 height 4
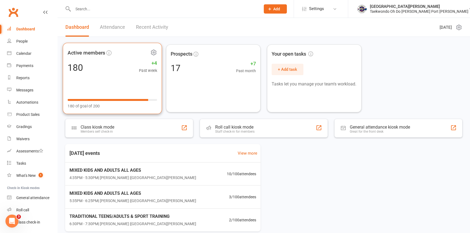
click at [7, 23] on link "Dashboard" at bounding box center [32, 29] width 50 height 12
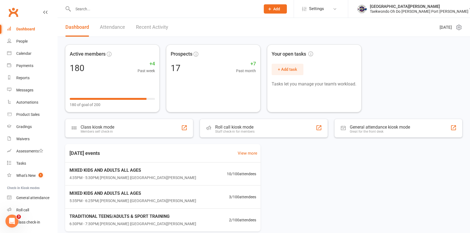
click at [87, 12] on input "text" at bounding box center [163, 9] width 185 height 8
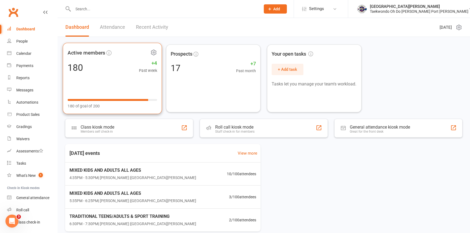
drag, startPoint x: 119, startPoint y: 52, endPoint x: 107, endPoint y: 59, distance: 14.3
drag, startPoint x: 107, startPoint y: 59, endPoint x: 24, endPoint y: 124, distance: 104.8
click at [24, 124] on div "Gradings" at bounding box center [23, 126] width 15 height 4
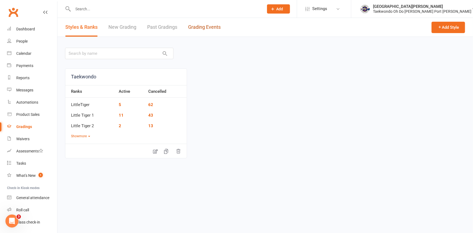
click at [197, 24] on link "Grading Events" at bounding box center [204, 27] width 33 height 19
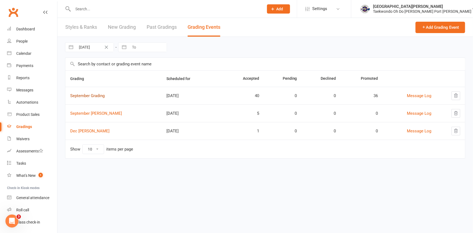
click at [98, 96] on link "September Grading" at bounding box center [87, 95] width 34 height 5
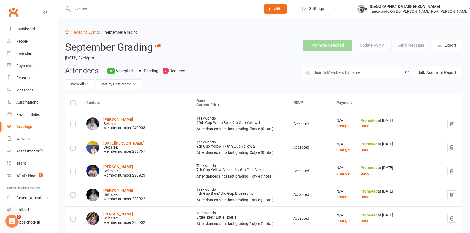
click at [320, 74] on input "text" at bounding box center [353, 72] width 102 height 11
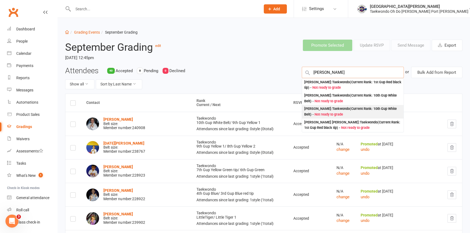
type input "andrew c"
click at [328, 116] on div "Andrew Callegari : Taekwondo (Current Rank: 10th Gup White Belt ) - Not ready t…" at bounding box center [352, 111] width 97 height 11
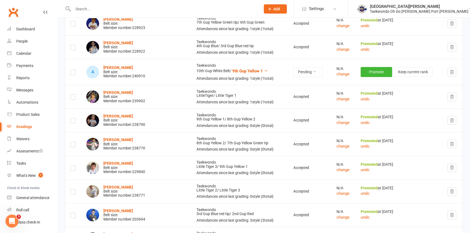
scroll to position [148, 0]
click at [312, 73] on icon at bounding box center [314, 71] width 4 height 4
click at [283, 94] on link "Accepted" at bounding box center [282, 94] width 54 height 11
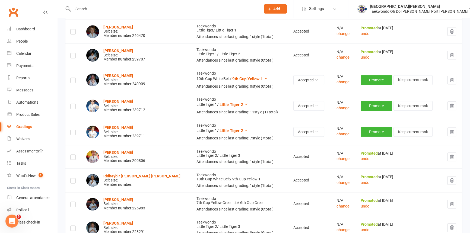
scroll to position [838, 0]
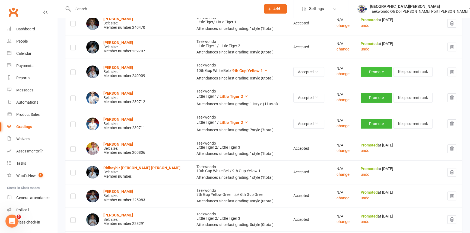
click at [376, 77] on button "Promote" at bounding box center [375, 72] width 31 height 10
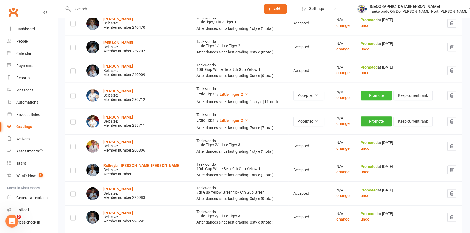
click at [372, 100] on button "Promote" at bounding box center [375, 96] width 31 height 10
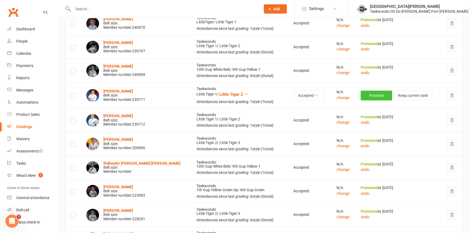
click at [368, 100] on button "Promote" at bounding box center [375, 96] width 31 height 10
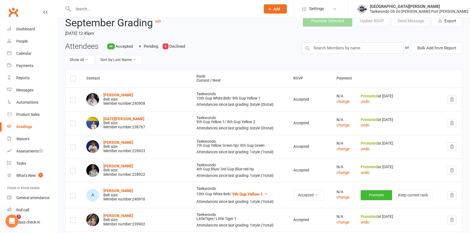
scroll to position [0, 0]
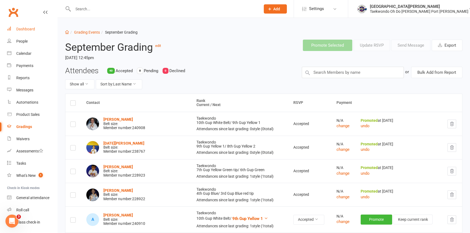
drag, startPoint x: 30, startPoint y: 27, endPoint x: 30, endPoint y: 31, distance: 4.6
click at [30, 27] on div "Dashboard" at bounding box center [25, 29] width 19 height 4
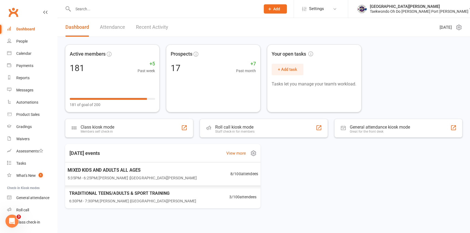
click at [114, 174] on div "MIXED KIDS AND ADULTS ALL AGES 5:35PM - 6:25PM | Anita Tippet | Port Kennedy Do…" at bounding box center [132, 173] width 129 height 14
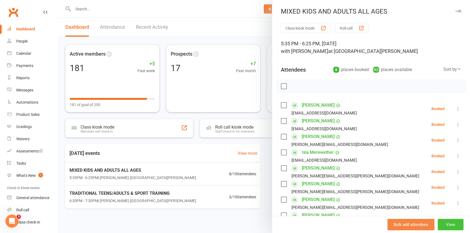
drag, startPoint x: 443, startPoint y: 220, endPoint x: 447, endPoint y: 217, distance: 5.3
click at [443, 220] on button "View" at bounding box center [450, 224] width 26 height 11
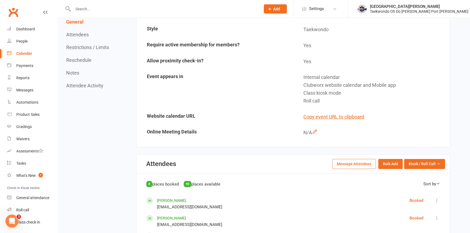
scroll to position [123, 0]
click at [419, 163] on span "Kiosk / Roll Call" at bounding box center [421, 163] width 27 height 6
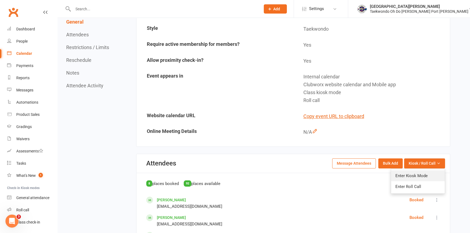
click at [413, 172] on link "Enter Kiosk Mode" at bounding box center [418, 175] width 54 height 11
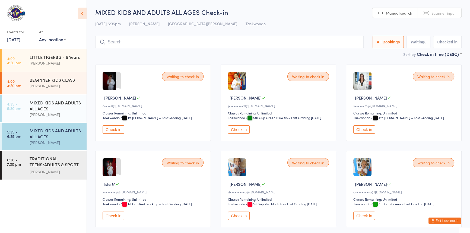
click at [238, 134] on button "Check in" at bounding box center [239, 129] width 22 height 8
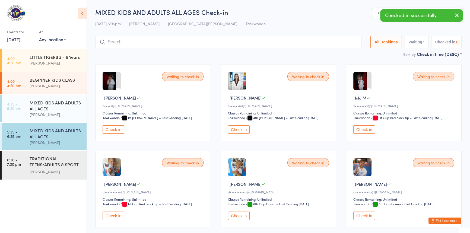
click at [239, 134] on button "Check in" at bounding box center [239, 129] width 22 height 8
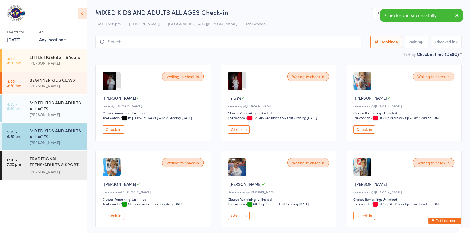
click at [366, 134] on button "Check in" at bounding box center [364, 129] width 22 height 8
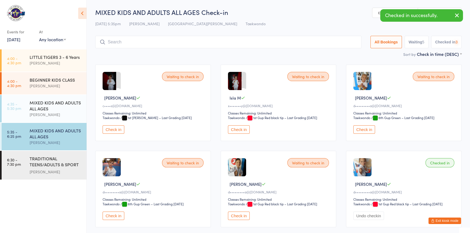
click at [366, 134] on button "Check in" at bounding box center [364, 129] width 22 height 8
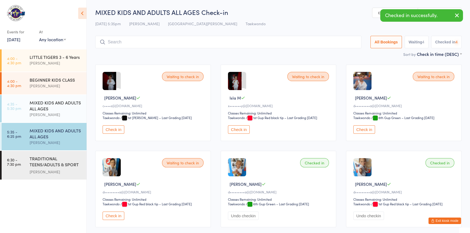
click at [366, 134] on button "Check in" at bounding box center [364, 129] width 22 height 8
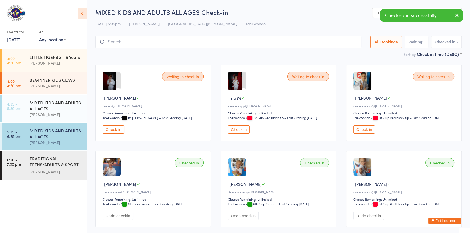
click at [366, 134] on button "Check in" at bounding box center [364, 129] width 22 height 8
click at [117, 43] on input "search" at bounding box center [228, 42] width 266 height 12
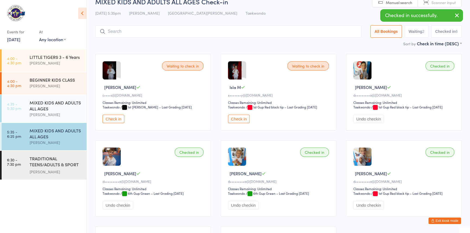
scroll to position [23, 0]
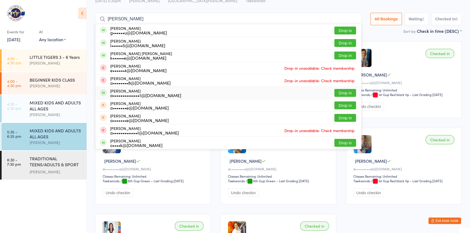
type input "[PERSON_NAME]"
click at [334, 93] on button "Drop in" at bounding box center [345, 93] width 22 height 8
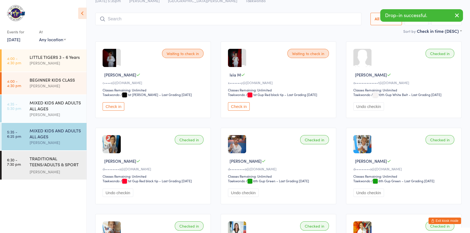
click at [120, 20] on input "search" at bounding box center [228, 19] width 266 height 12
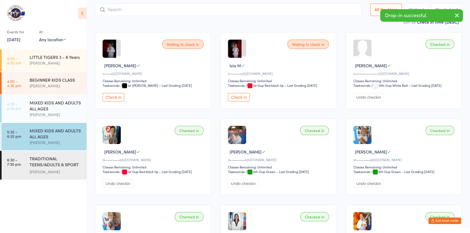
scroll to position [36, 0]
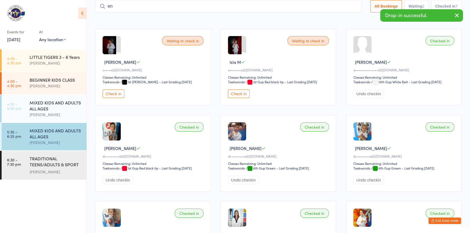
type input "e"
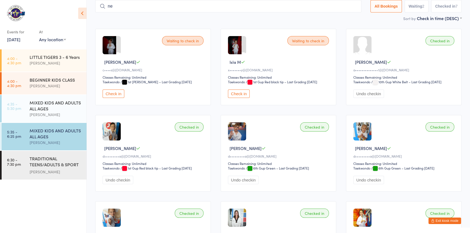
type input "n"
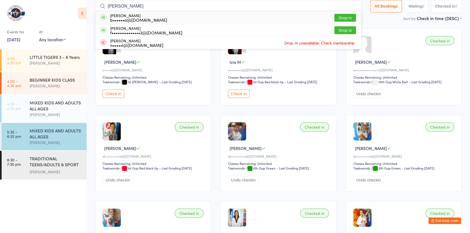
type input "[PERSON_NAME]"
click at [334, 15] on button "Drop in" at bounding box center [345, 18] width 22 height 8
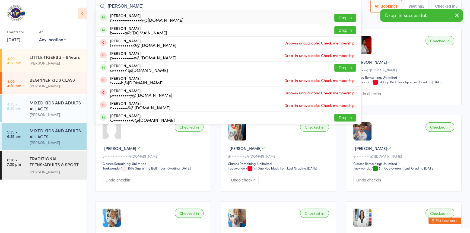
type input "[PERSON_NAME]"
click at [334, 15] on button "Drop in" at bounding box center [345, 18] width 22 height 8
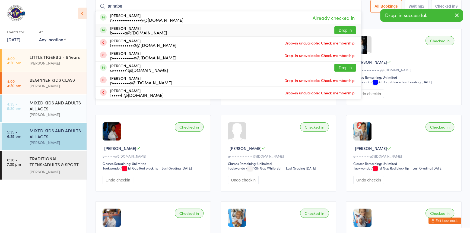
type input "annabe"
click at [334, 28] on button "Drop in" at bounding box center [345, 30] width 22 height 8
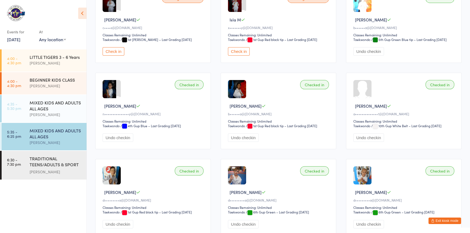
scroll to position [0, 0]
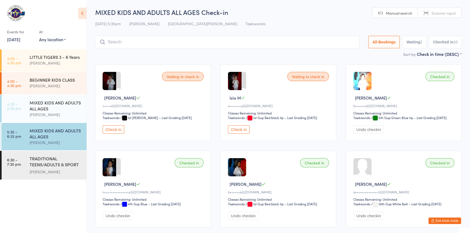
drag, startPoint x: 126, startPoint y: 41, endPoint x: 152, endPoint y: 35, distance: 26.5
click at [126, 41] on input "search" at bounding box center [227, 42] width 264 height 12
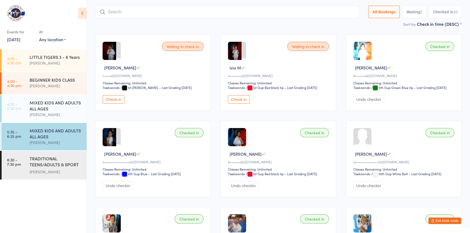
scroll to position [36, 0]
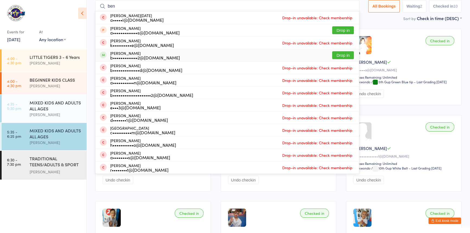
type input "ben"
click at [332, 54] on button "Drop in" at bounding box center [343, 55] width 22 height 8
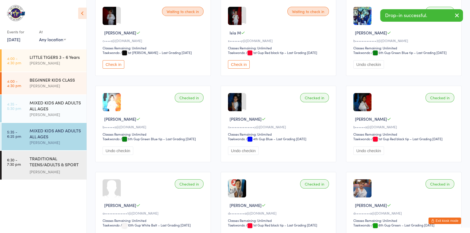
scroll to position [0, 0]
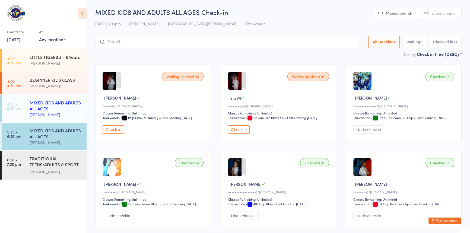
click at [49, 114] on div "[PERSON_NAME]" at bounding box center [56, 114] width 52 height 6
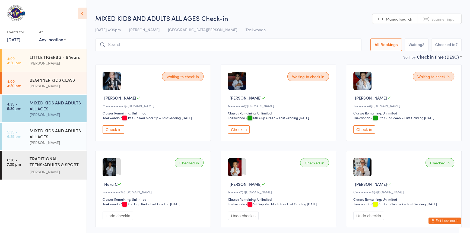
click at [114, 46] on input "search" at bounding box center [228, 45] width 266 height 12
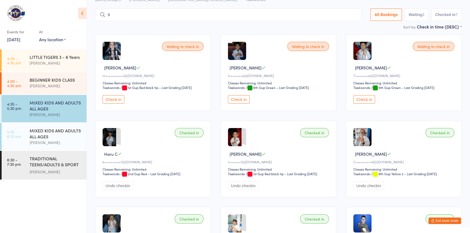
scroll to position [34, 0]
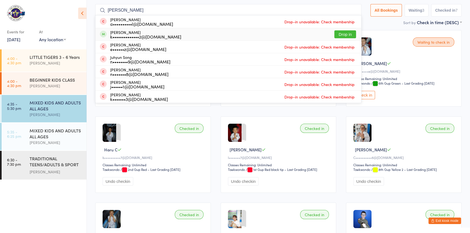
type input "[PERSON_NAME]"
drag, startPoint x: 328, startPoint y: 34, endPoint x: 323, endPoint y: 36, distance: 4.9
click at [334, 34] on button "Drop in" at bounding box center [345, 34] width 22 height 8
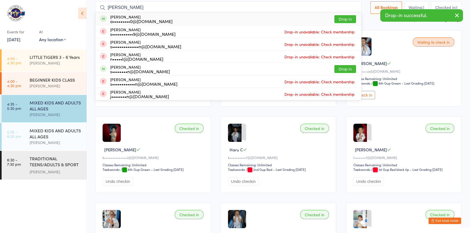
type input "[PERSON_NAME]"
click at [334, 15] on button "Drop in" at bounding box center [345, 19] width 22 height 8
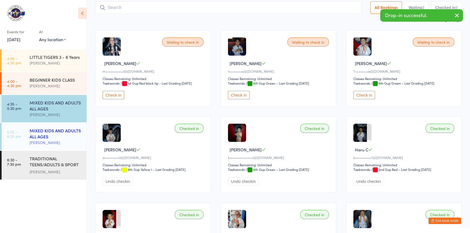
drag, startPoint x: 48, startPoint y: 134, endPoint x: 55, endPoint y: 123, distance: 12.7
click at [48, 134] on div "MIXED KIDS AND ADULTS ALL AGES" at bounding box center [56, 133] width 52 height 12
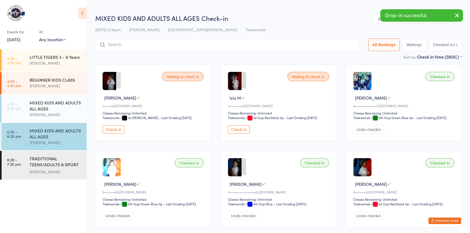
click at [117, 134] on button "Check in" at bounding box center [113, 129] width 22 height 8
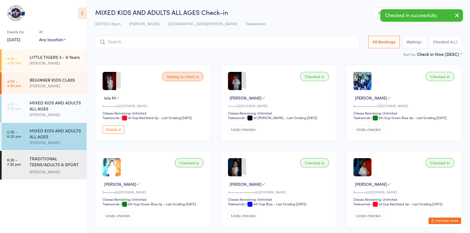
click at [116, 44] on input "search" at bounding box center [227, 42] width 264 height 12
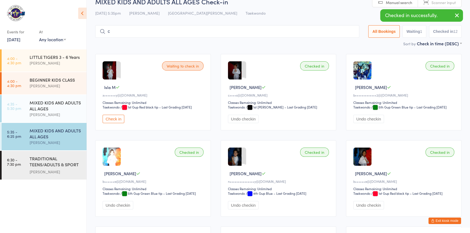
scroll to position [16, 0]
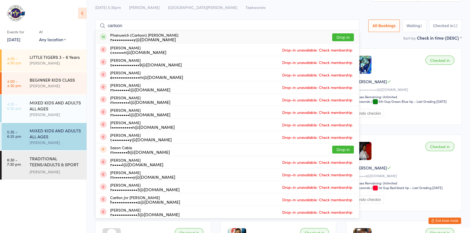
type input "cartoon"
click at [332, 36] on button "Drop in" at bounding box center [343, 37] width 22 height 8
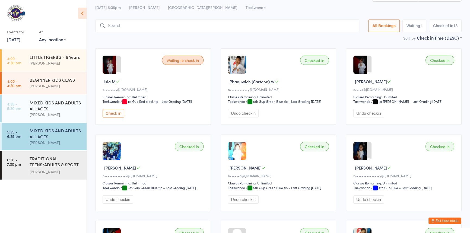
click at [118, 117] on button "Check in" at bounding box center [113, 113] width 22 height 8
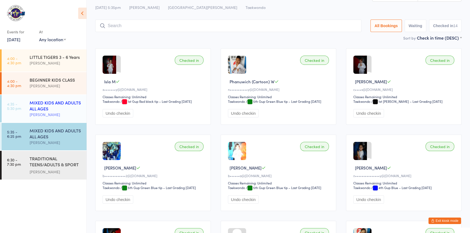
drag, startPoint x: 46, startPoint y: 108, endPoint x: 43, endPoint y: 107, distance: 3.3
click at [46, 108] on div "MIXED KIDS AND ADULTS ALL AGES" at bounding box center [56, 106] width 52 height 12
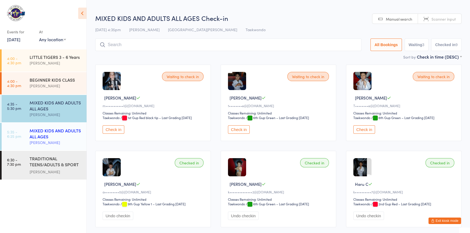
click at [43, 138] on div "MIXED KIDS AND ADULTS ALL AGES" at bounding box center [56, 133] width 52 height 12
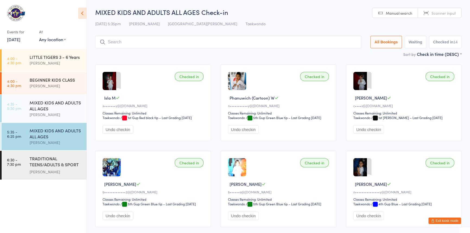
click at [252, 57] on div "Sort by Check in time (DESC) First name (ASC) First name (DESC) Last name (ASC)…" at bounding box center [278, 54] width 366 height 6
click at [44, 159] on div "TRADITIONAL TEENS/ADULTS & SPORT TRAINING" at bounding box center [56, 161] width 52 height 13
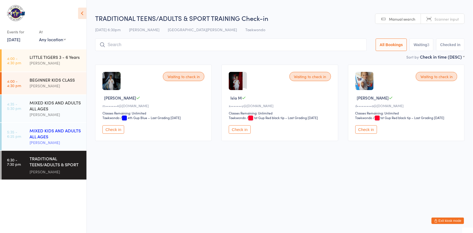
click at [36, 134] on div "MIXED KIDS AND ADULTS ALL AGES" at bounding box center [56, 133] width 52 height 12
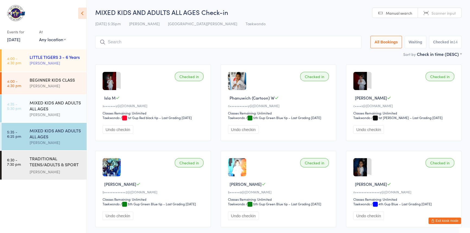
click at [53, 59] on div "LITTLE TIGERS 3 - 6 Years [PERSON_NAME]" at bounding box center [58, 59] width 57 height 21
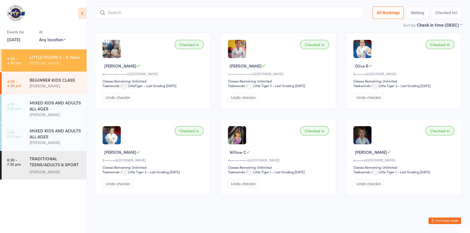
scroll to position [55, 0]
click at [430, 218] on button "Exit kiosk mode" at bounding box center [444, 220] width 33 height 7
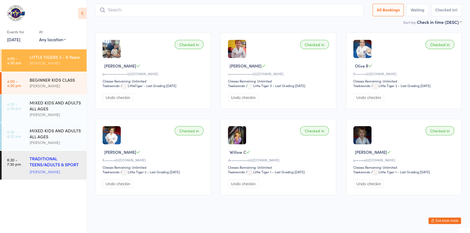
scroll to position [49, 0]
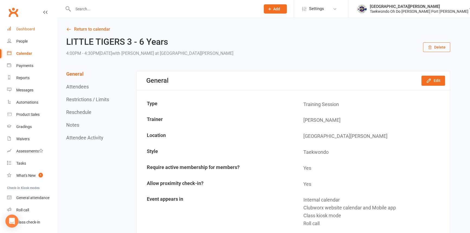
drag, startPoint x: 22, startPoint y: 27, endPoint x: 13, endPoint y: 32, distance: 10.6
click at [22, 26] on link "Dashboard" at bounding box center [32, 29] width 50 height 12
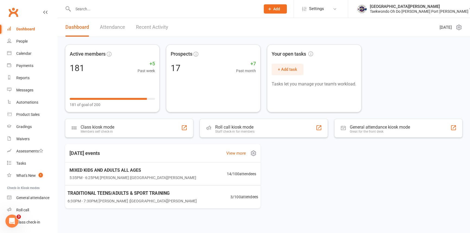
click at [117, 194] on span "TRADITIONAL TEENS/ADULTS & SPORT TRAINING" at bounding box center [132, 193] width 129 height 7
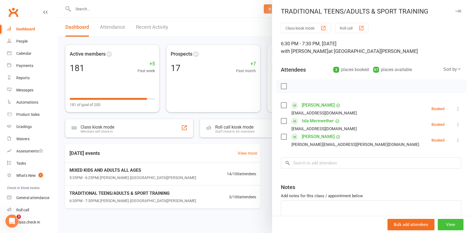
click at [444, 223] on button "View" at bounding box center [450, 224] width 26 height 11
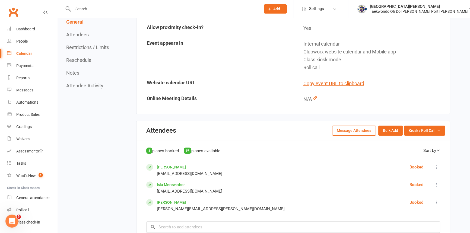
scroll to position [172, 0]
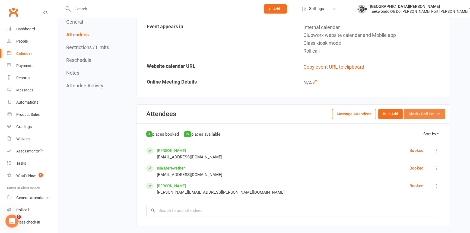
click at [408, 113] on span "Kiosk / Roll Call" at bounding box center [421, 114] width 27 height 6
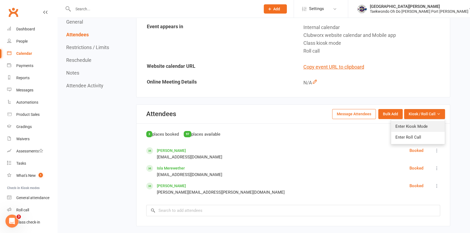
click at [410, 125] on link "Enter Kiosk Mode" at bounding box center [418, 126] width 54 height 11
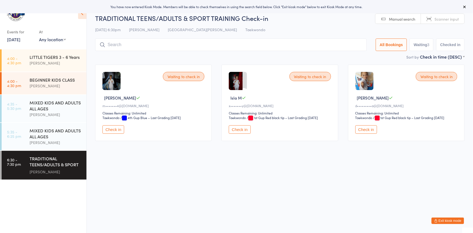
click at [108, 47] on input "search" at bounding box center [231, 45] width 272 height 12
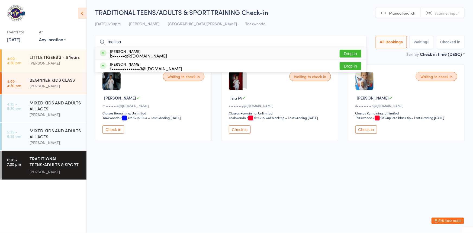
type input "meliisa"
click at [343, 53] on button "Drop in" at bounding box center [351, 54] width 22 height 8
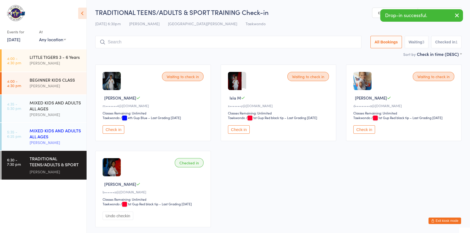
click at [65, 134] on div "MIXED KIDS AND ADULTS ALL AGES" at bounding box center [56, 133] width 52 height 12
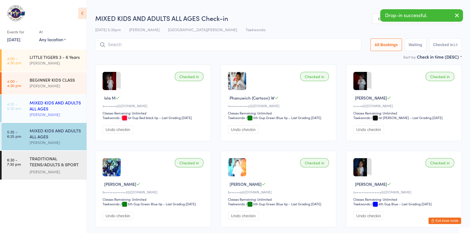
click at [31, 108] on div "MIXED KIDS AND ADULTS ALL AGES" at bounding box center [56, 106] width 52 height 12
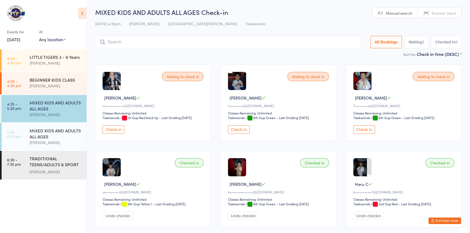
click at [111, 42] on input "search" at bounding box center [228, 42] width 266 height 12
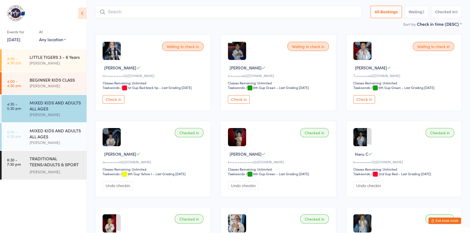
scroll to position [36, 0]
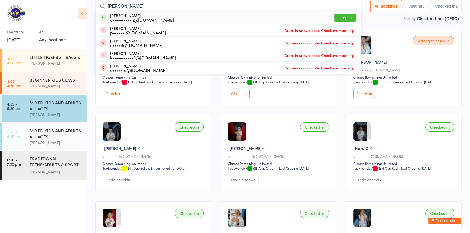
type input "owen"
click at [334, 17] on button "Drop in" at bounding box center [345, 18] width 22 height 8
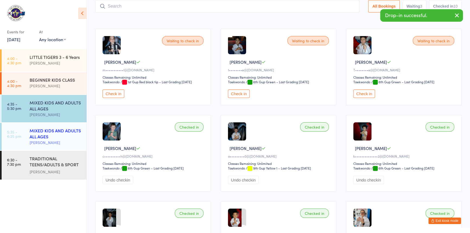
click at [49, 137] on div "MIXED KIDS AND ADULTS ALL AGES" at bounding box center [56, 133] width 52 height 12
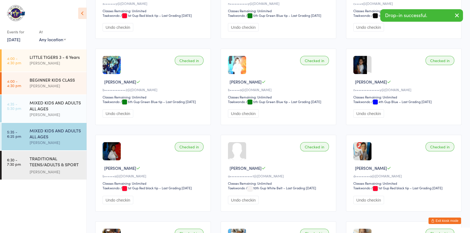
scroll to position [24, 0]
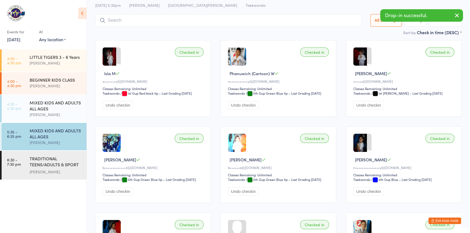
click at [113, 19] on input "search" at bounding box center [228, 20] width 266 height 12
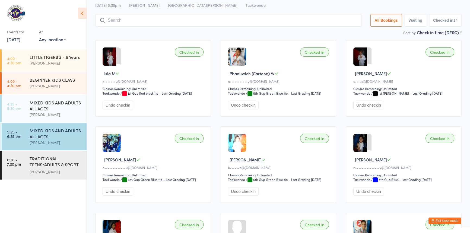
scroll to position [33, 0]
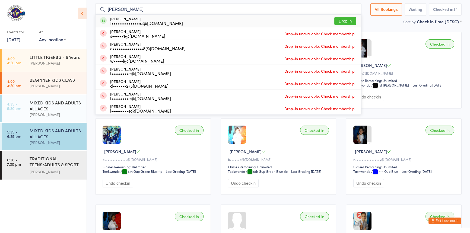
type input "simon"
click at [342, 18] on button "Drop in" at bounding box center [345, 21] width 22 height 8
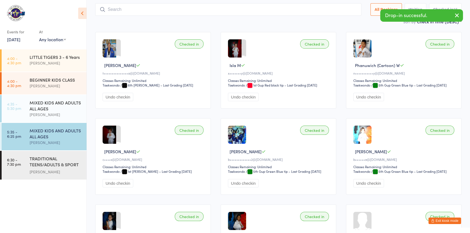
click at [47, 137] on div "MIXED KIDS AND ADULTS ALL AGES" at bounding box center [56, 133] width 52 height 12
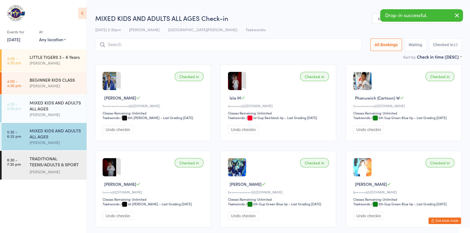
click at [435, 217] on button "Exit kiosk mode" at bounding box center [444, 220] width 33 height 7
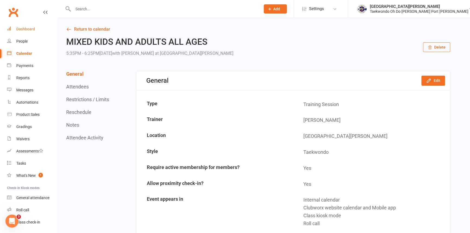
click at [29, 26] on link "Dashboard" at bounding box center [32, 29] width 50 height 12
